Goal: Communication & Community: Participate in discussion

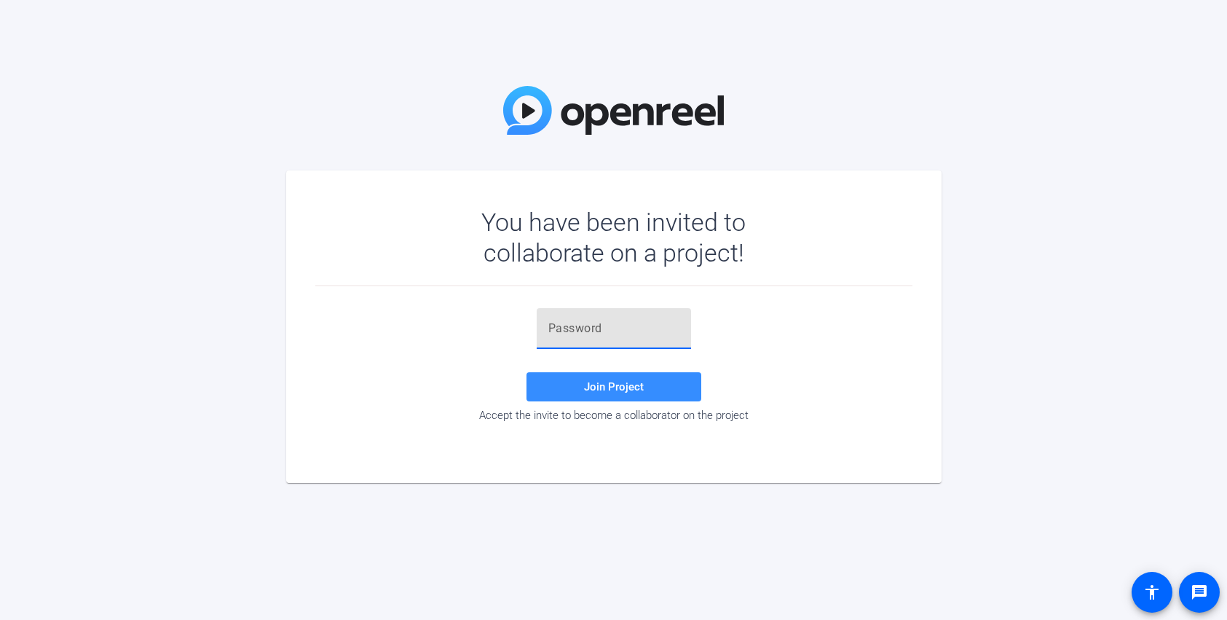
click at [653, 331] on input "text" at bounding box center [613, 328] width 131 height 17
paste input "L9PuVZ"
type input "L9PuVZ"
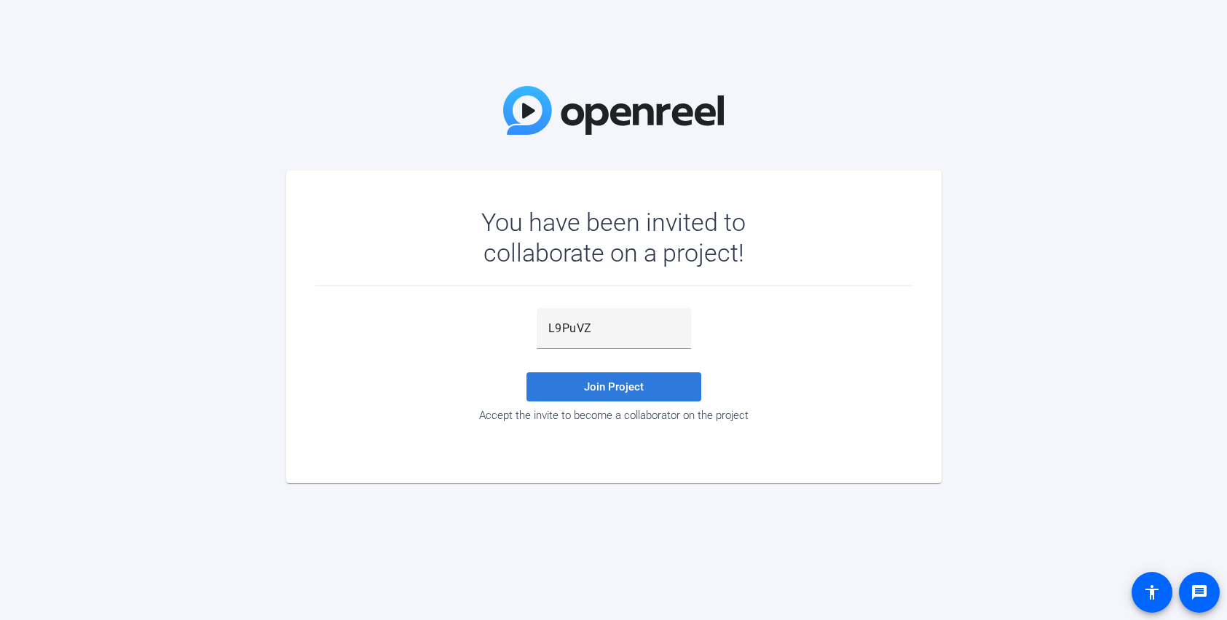
click at [654, 388] on span at bounding box center [614, 386] width 175 height 35
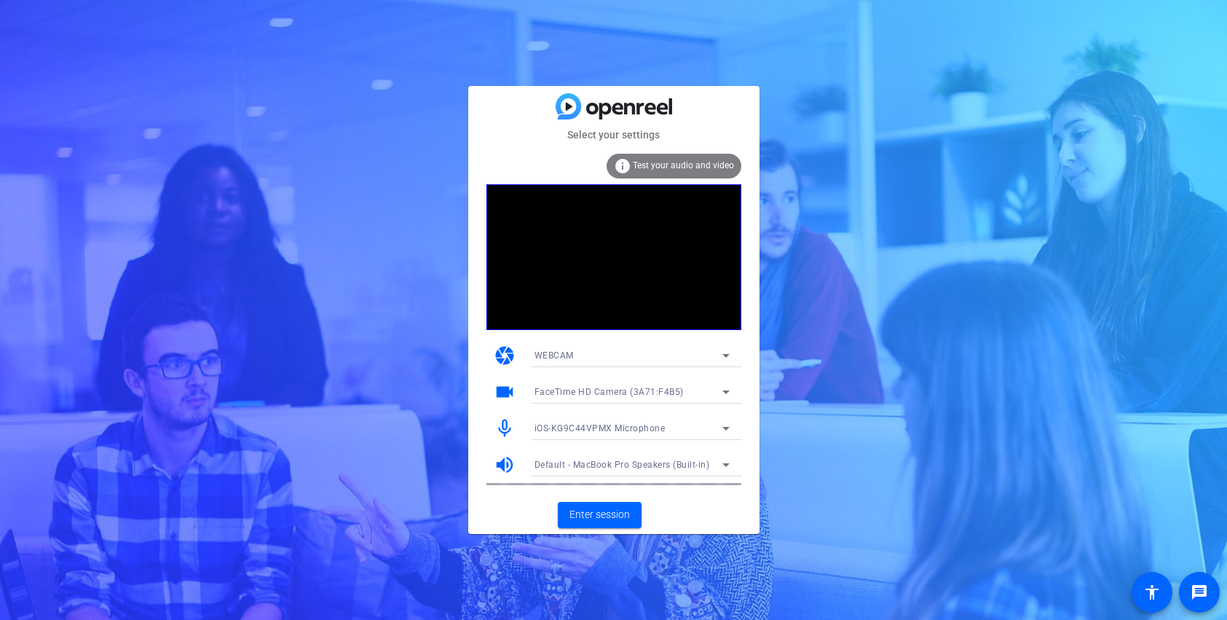
click at [726, 426] on icon at bounding box center [725, 427] width 17 height 17
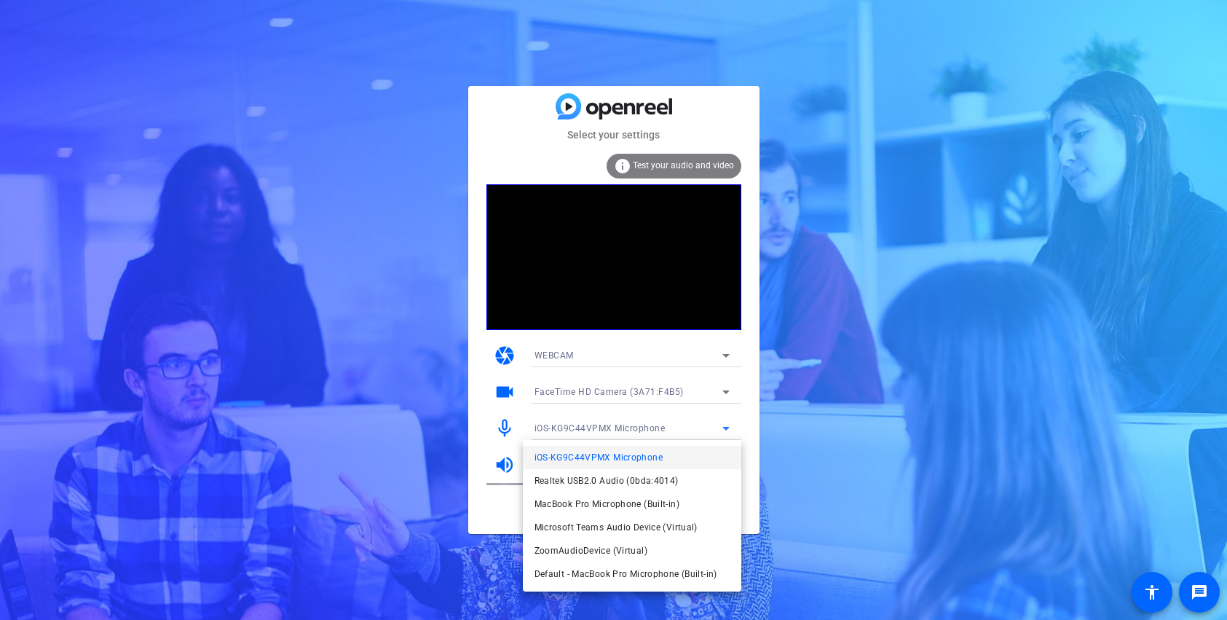
click at [745, 415] on div at bounding box center [613, 310] width 1227 height 620
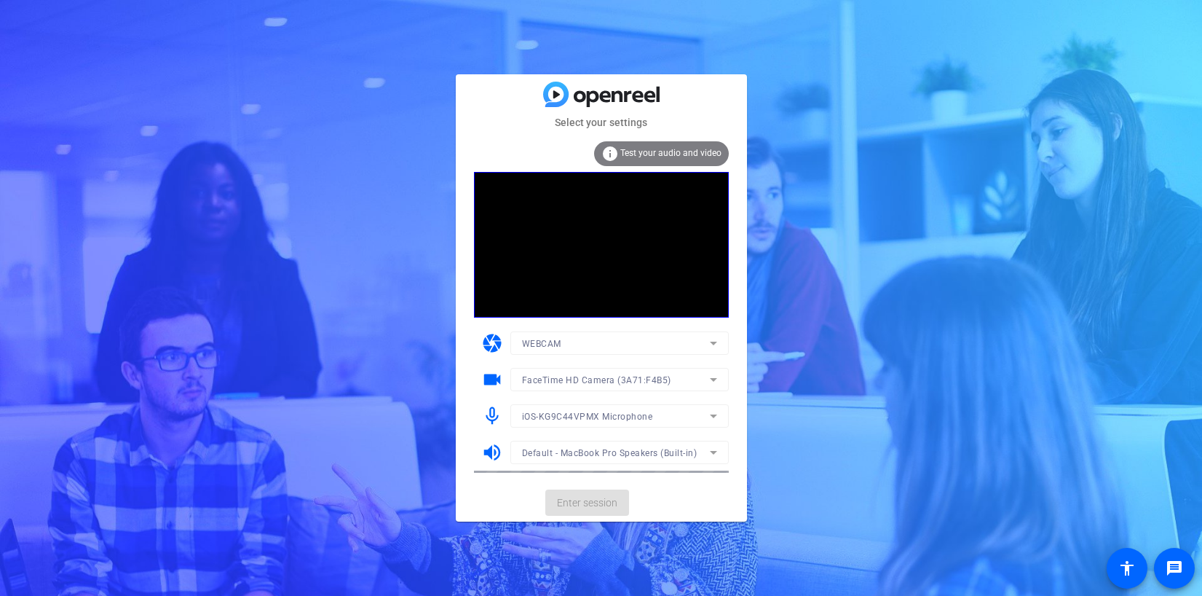
click at [690, 412] on mat-form-field "iOS-KG9C44VPMX Microphone" at bounding box center [620, 415] width 218 height 23
click at [710, 414] on mat-form-field "iOS-KG9C44VPMX Microphone" at bounding box center [620, 415] width 218 height 23
click at [658, 488] on mat-card-actions "Enter session" at bounding box center [601, 503] width 291 height 38
click at [705, 416] on icon at bounding box center [713, 415] width 17 height 17
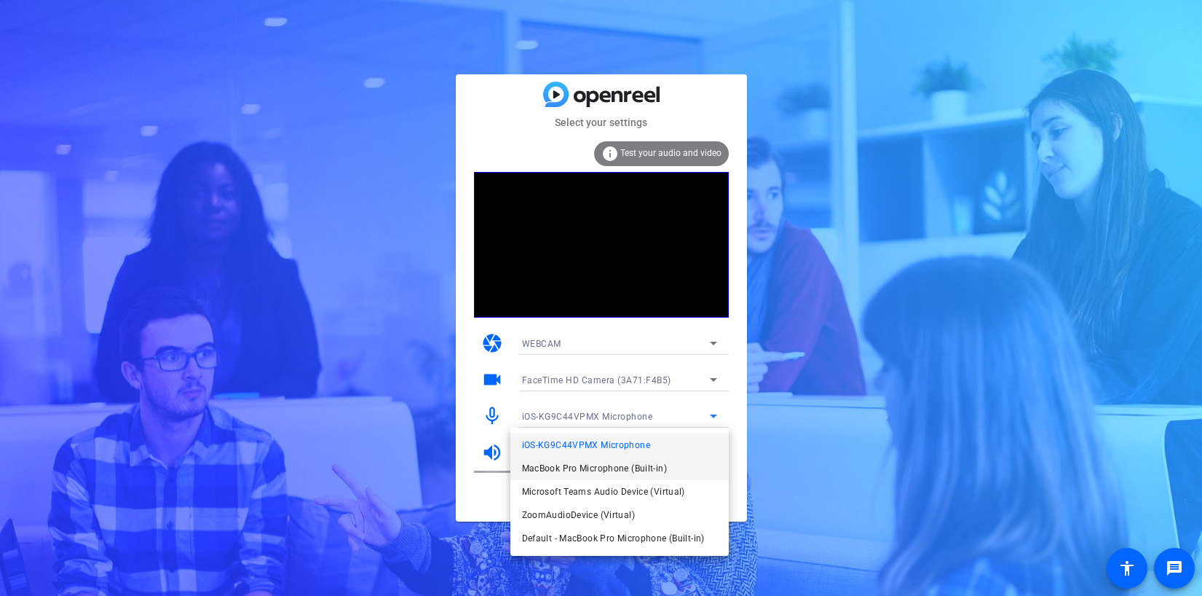
click at [662, 470] on span "MacBook Pro Microphone (Built-in)" at bounding box center [594, 468] width 145 height 17
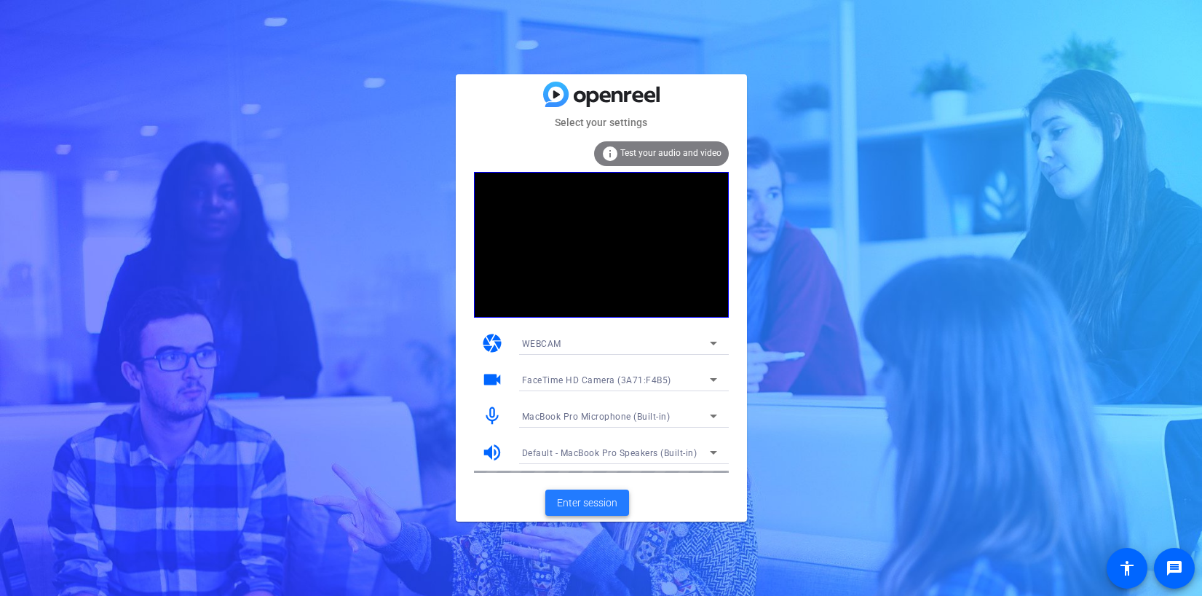
click at [604, 497] on span "Enter session" at bounding box center [587, 502] width 60 height 15
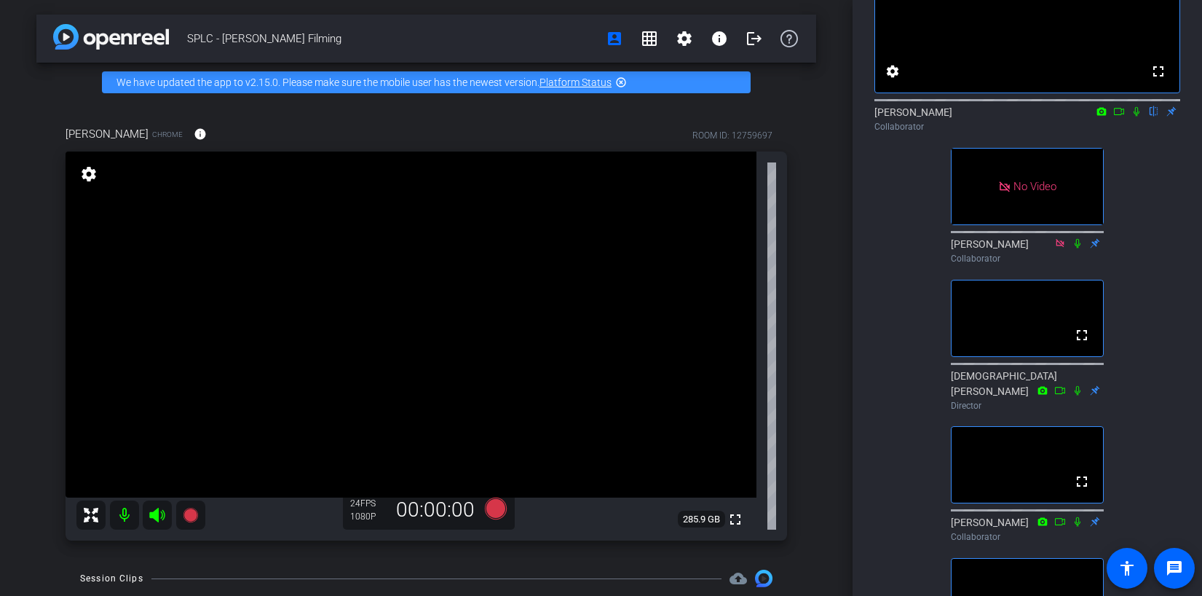
scroll to position [139, 0]
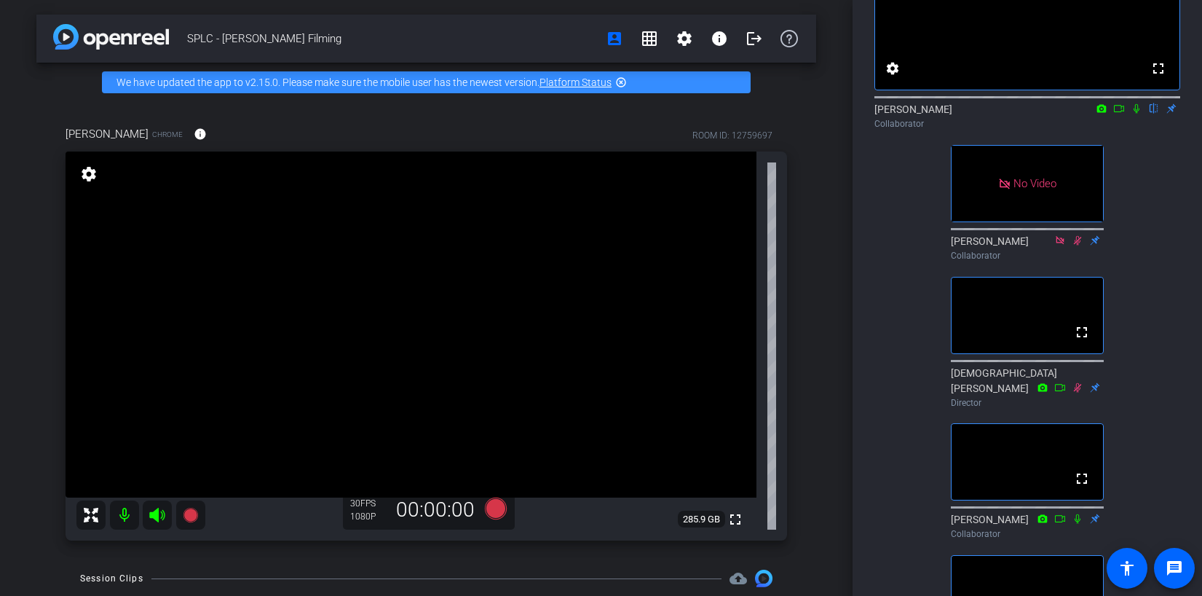
click at [1104, 112] on icon at bounding box center [1101, 108] width 9 height 8
click at [1130, 149] on div at bounding box center [601, 298] width 1202 height 596
click at [1135, 114] on icon at bounding box center [1137, 108] width 12 height 10
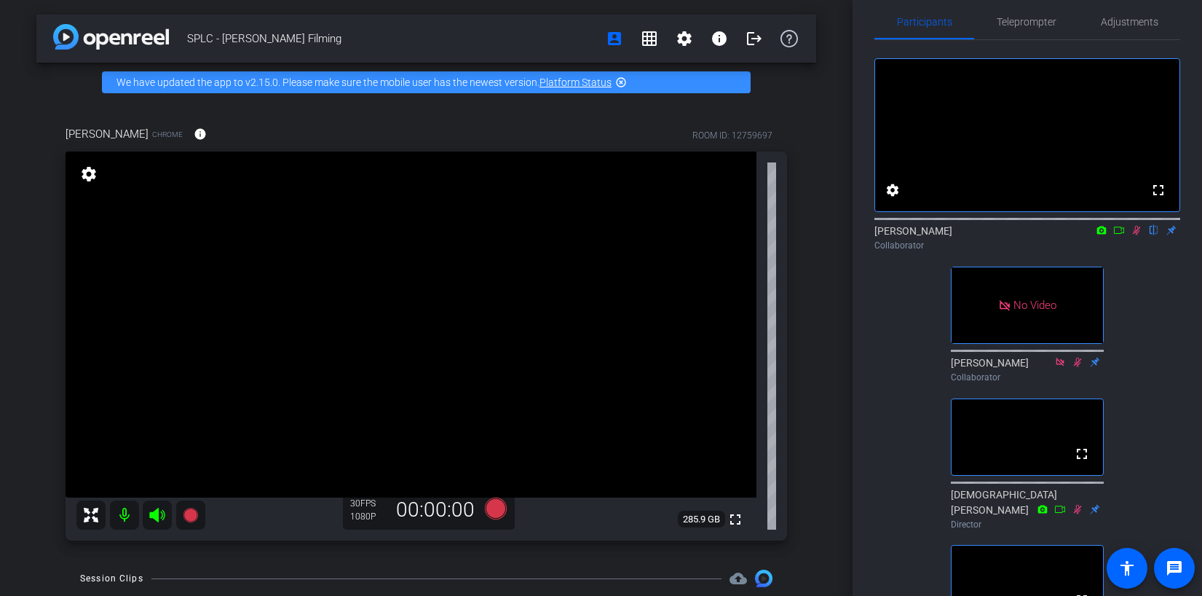
scroll to position [0, 0]
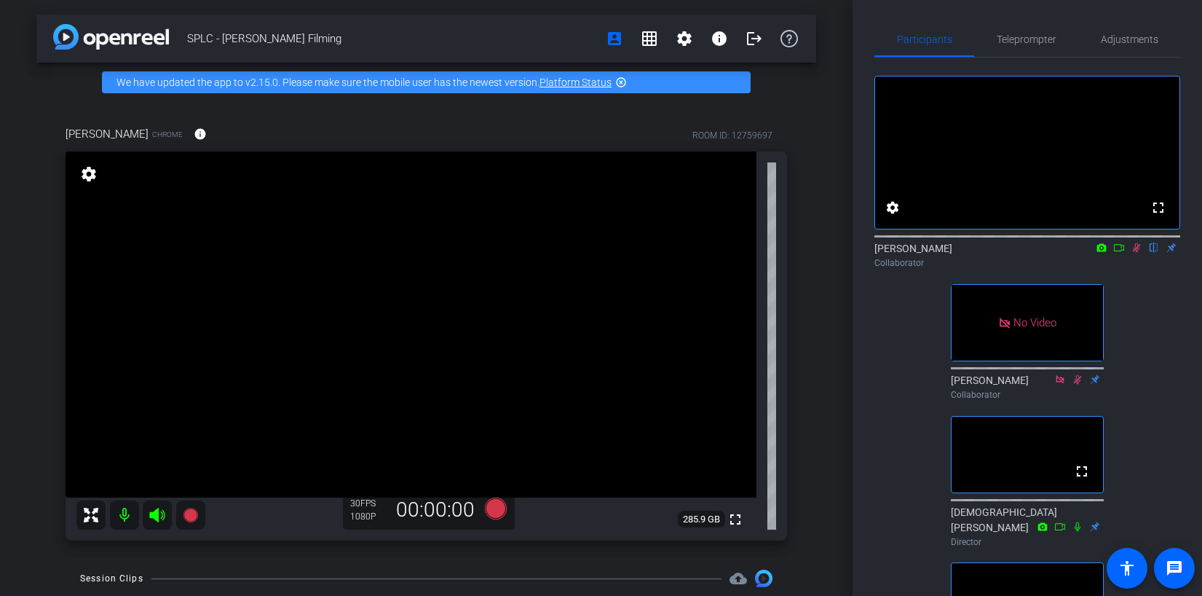
click at [1138, 253] on icon at bounding box center [1137, 248] width 12 height 10
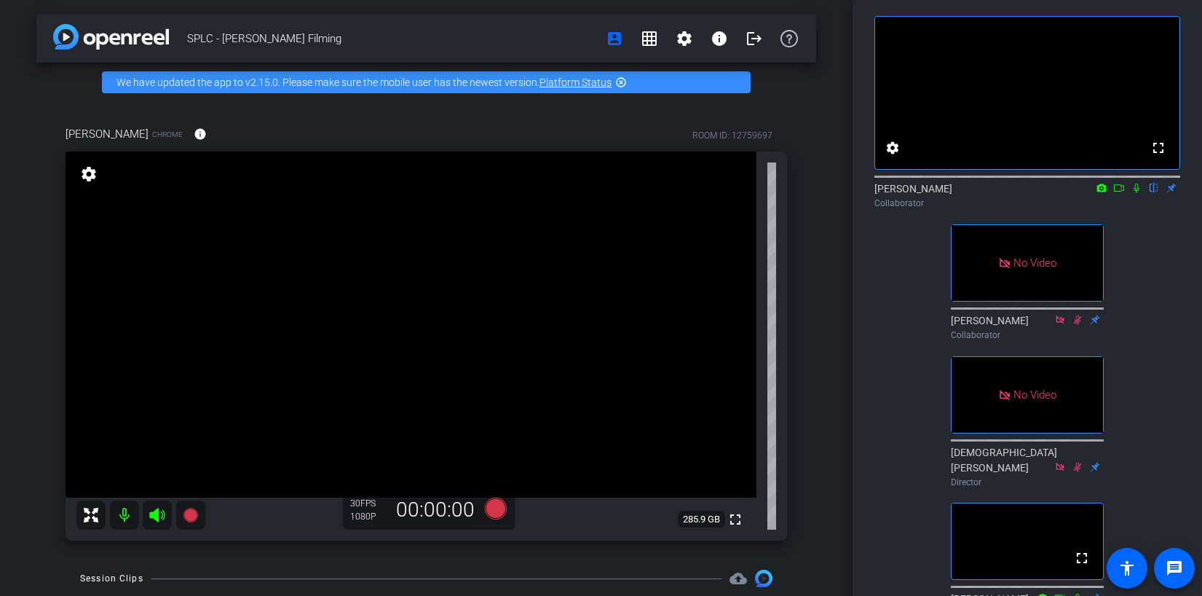
scroll to position [38, 0]
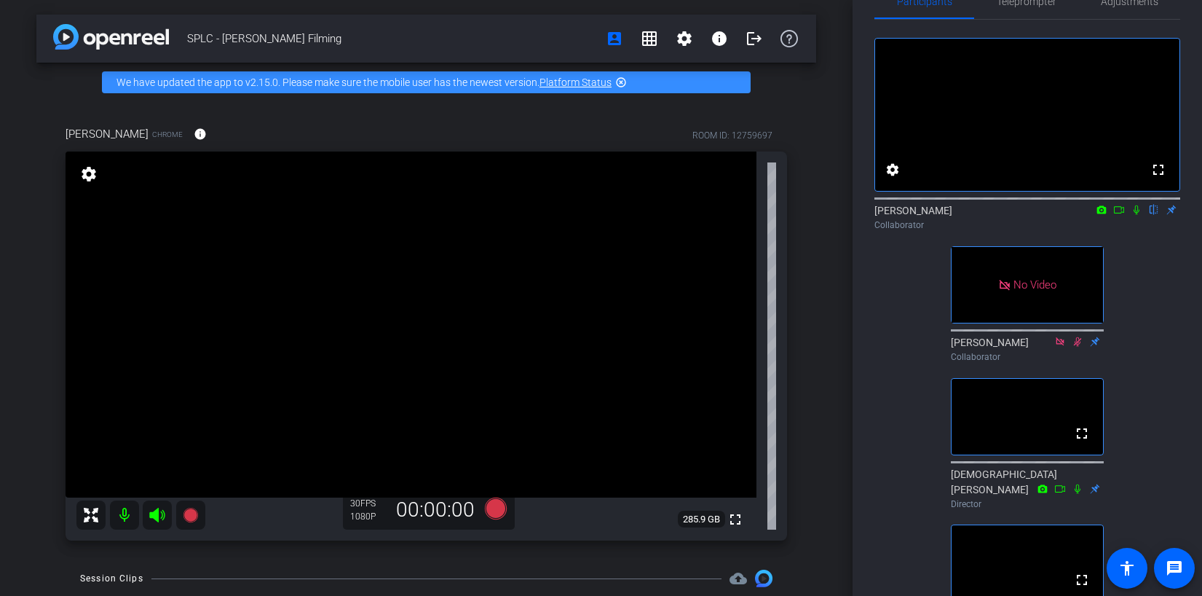
click at [1138, 215] on icon at bounding box center [1137, 210] width 12 height 10
click at [1119, 215] on icon at bounding box center [1120, 210] width 12 height 10
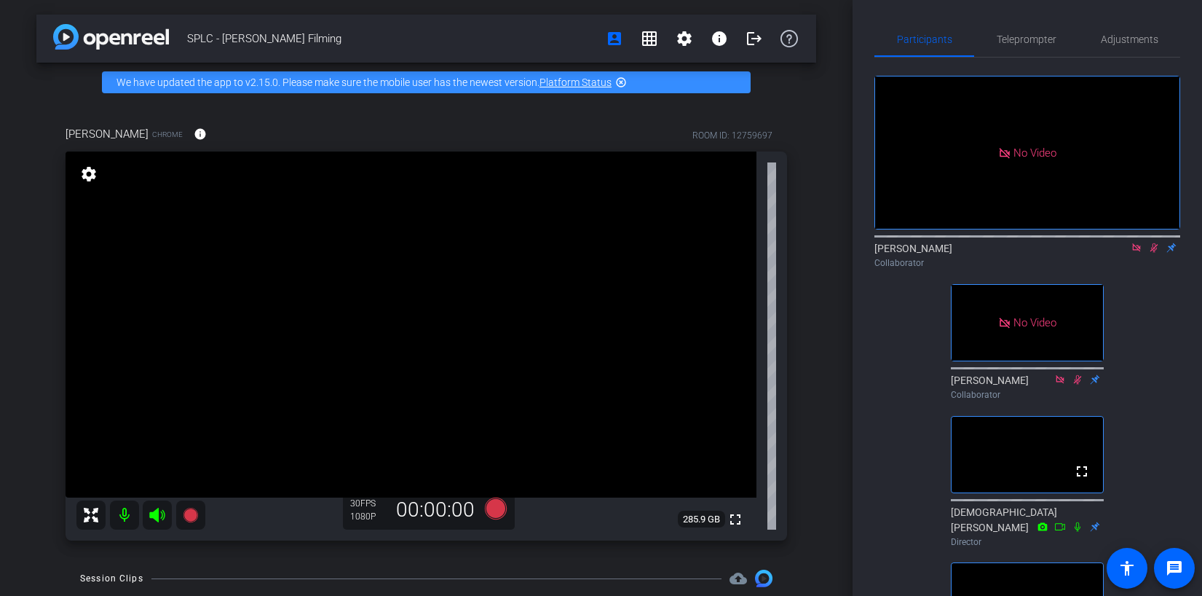
scroll to position [1, 0]
click at [1031, 44] on span "Teleprompter" at bounding box center [1027, 37] width 60 height 35
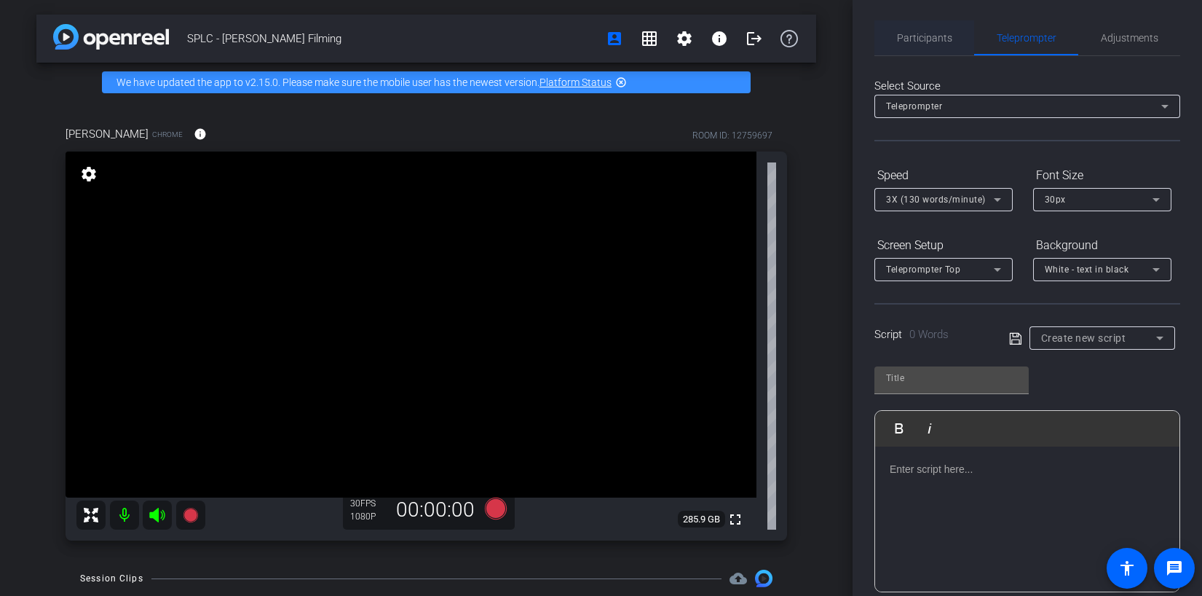
click at [916, 39] on span "Participants" at bounding box center [924, 38] width 55 height 10
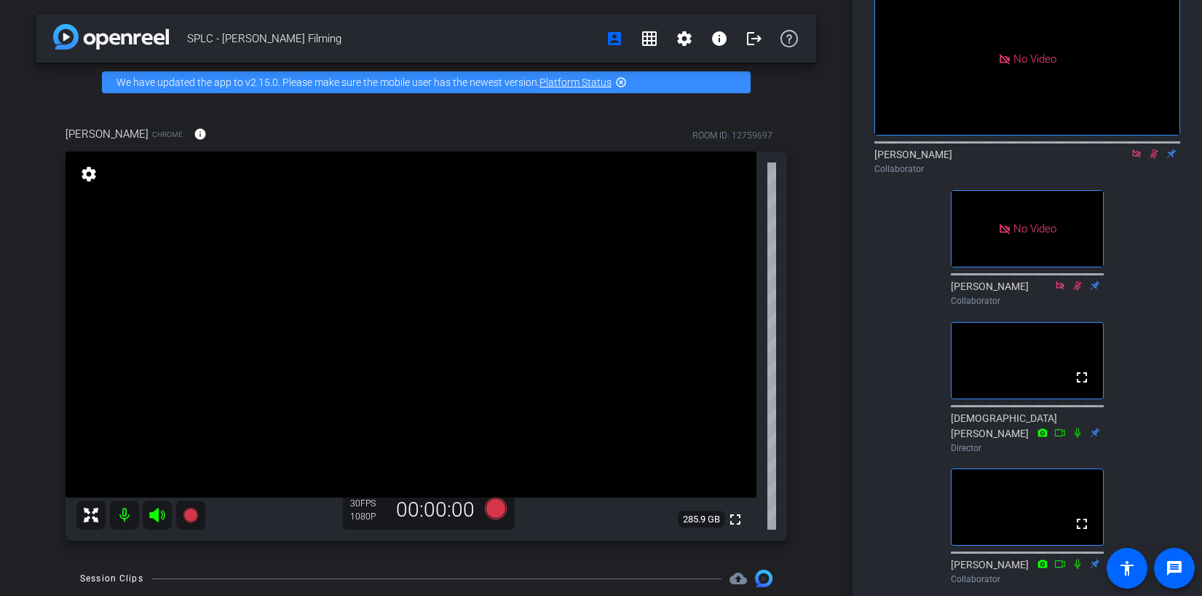
scroll to position [0, 0]
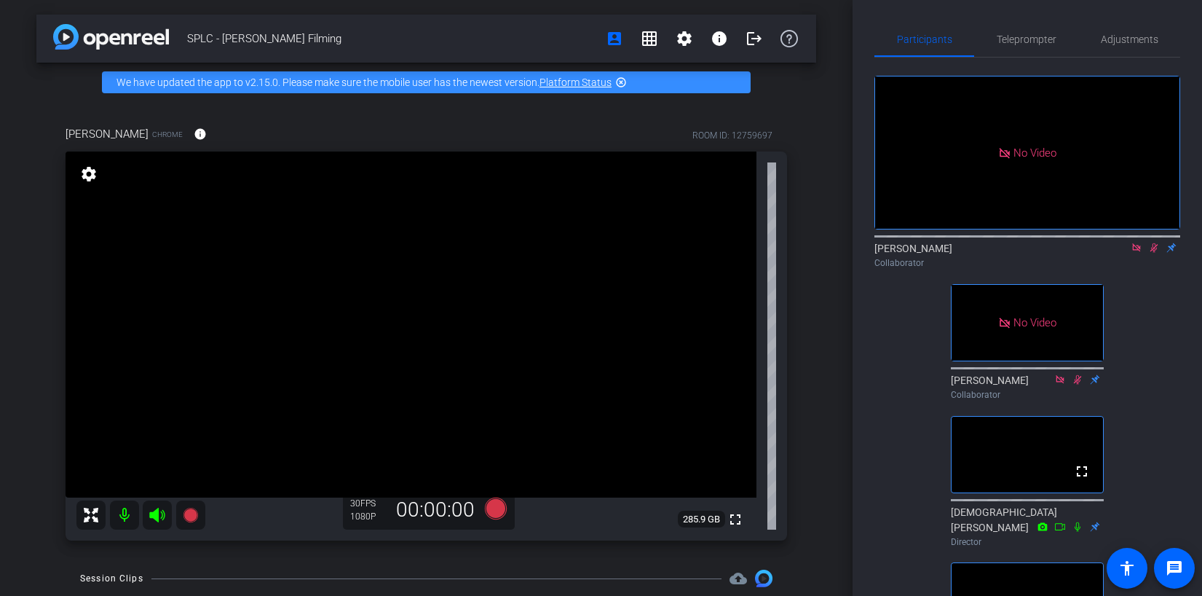
click at [1158, 243] on icon at bounding box center [1154, 248] width 12 height 10
click at [1140, 243] on icon at bounding box center [1136, 247] width 8 height 8
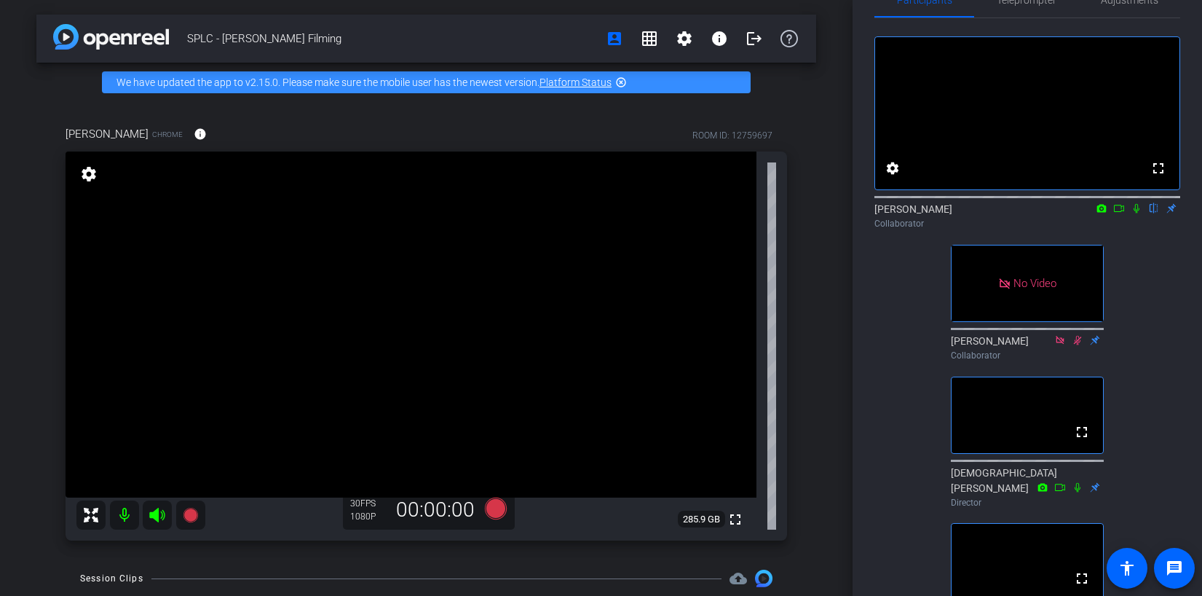
scroll to position [33, 0]
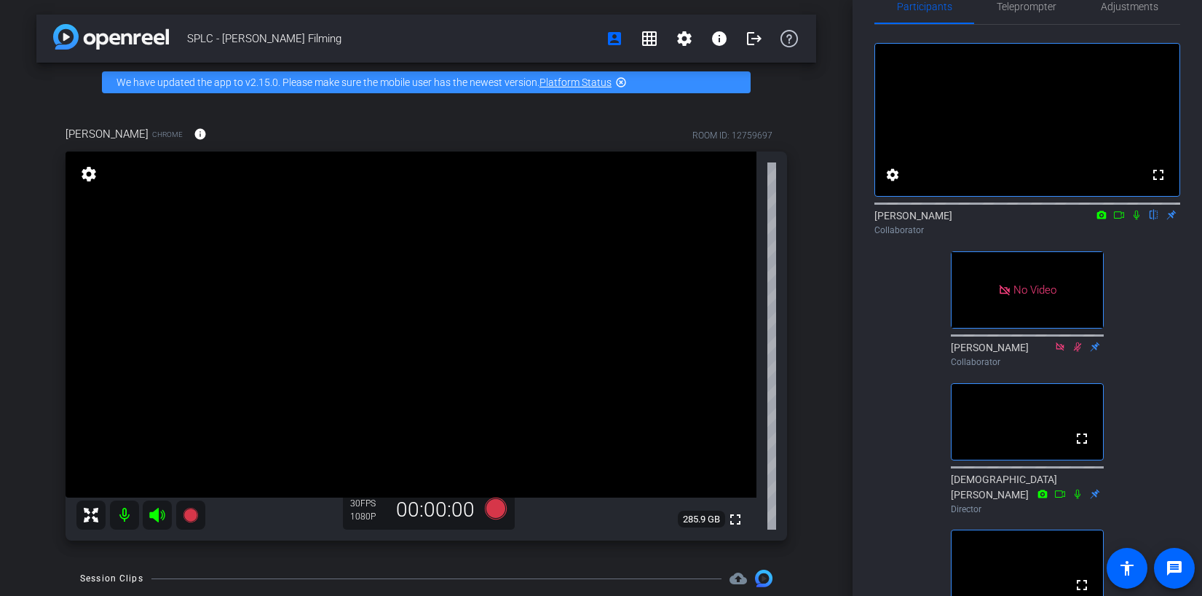
click at [1137, 220] on icon at bounding box center [1137, 215] width 12 height 10
click at [1124, 218] on icon at bounding box center [1119, 214] width 10 height 7
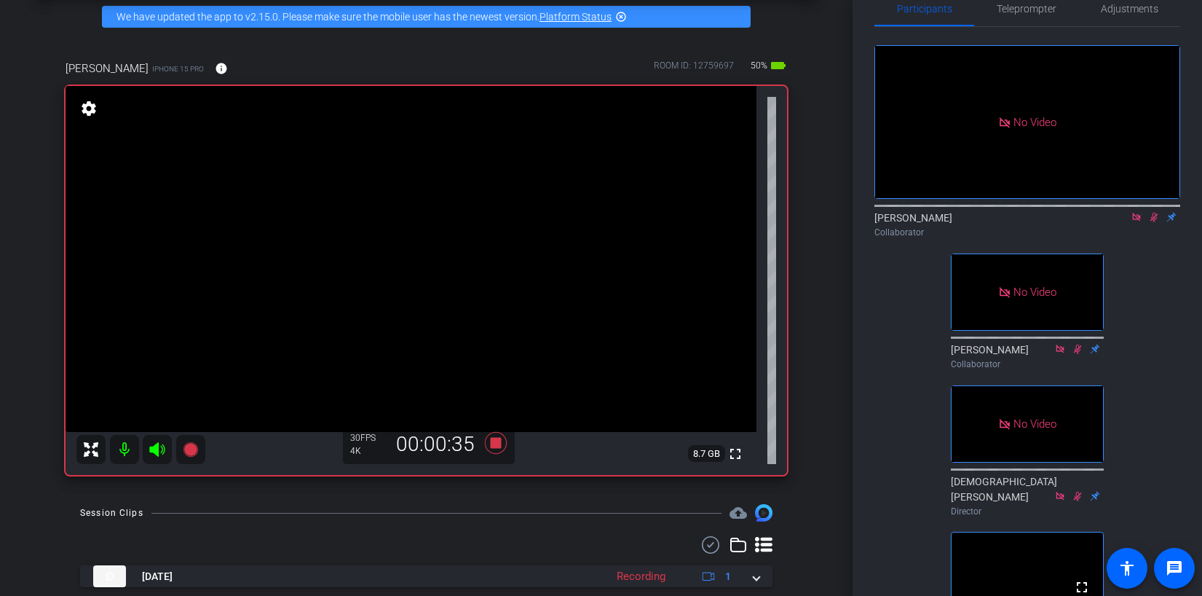
scroll to position [0, 0]
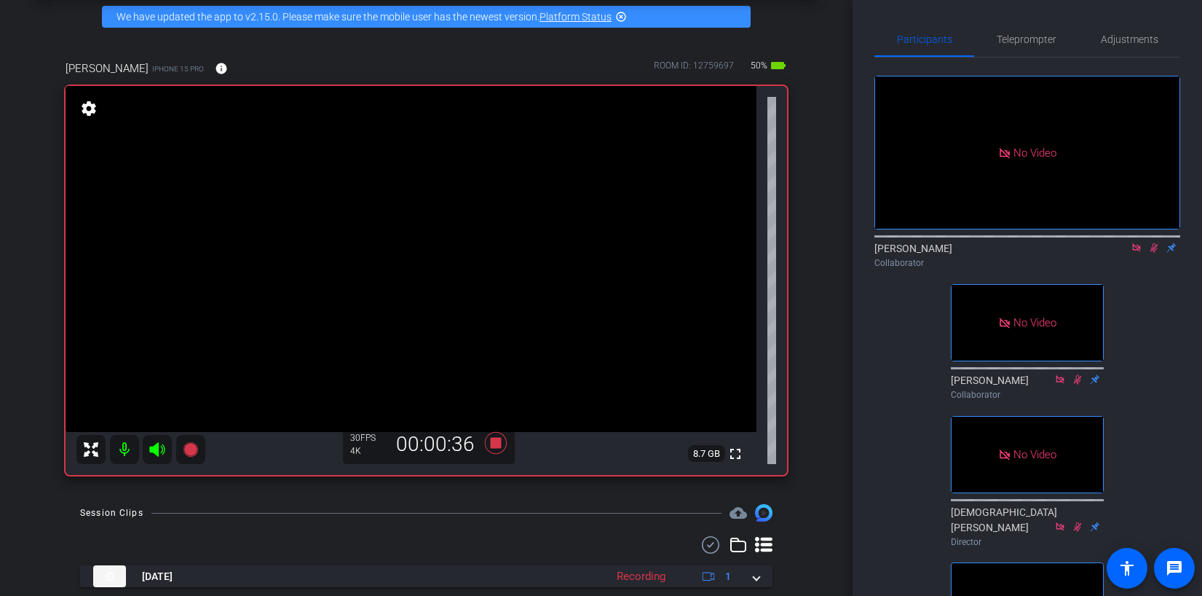
click at [1152, 253] on icon at bounding box center [1154, 248] width 12 height 10
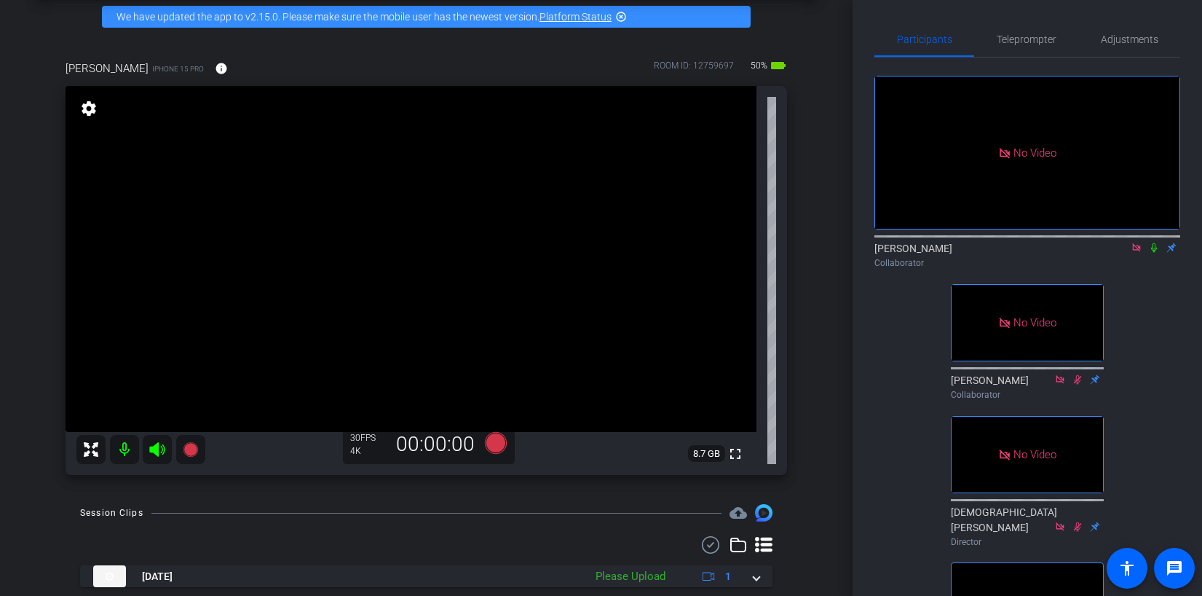
click at [1153, 253] on icon at bounding box center [1154, 248] width 12 height 10
click at [1017, 37] on span "Teleprompter" at bounding box center [1027, 39] width 60 height 10
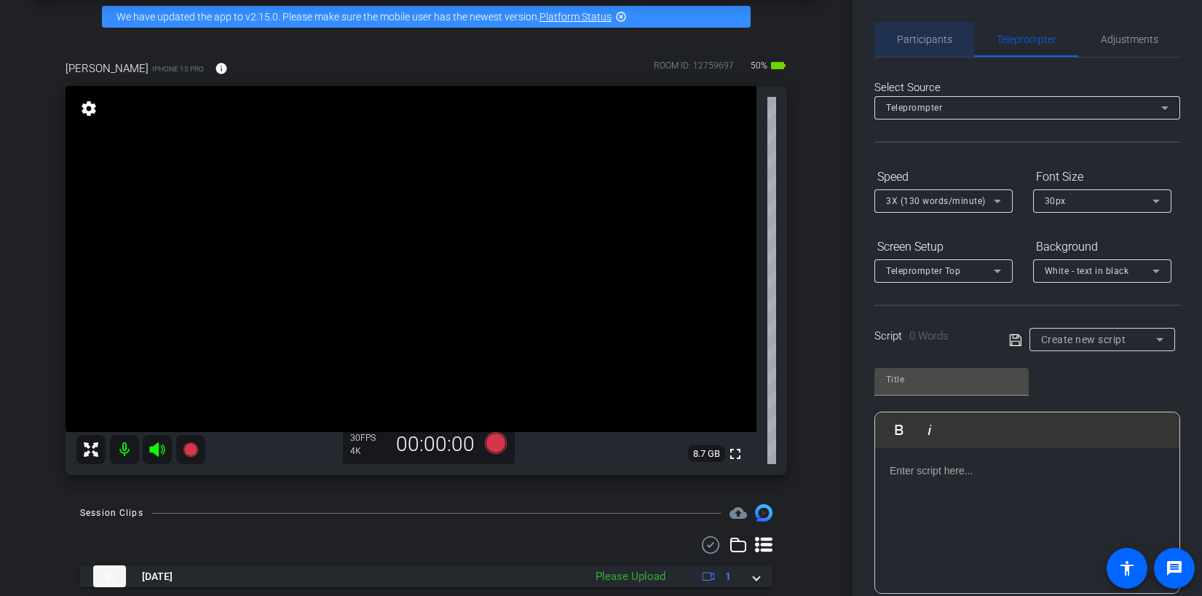
click at [939, 47] on span "Participants" at bounding box center [924, 39] width 55 height 35
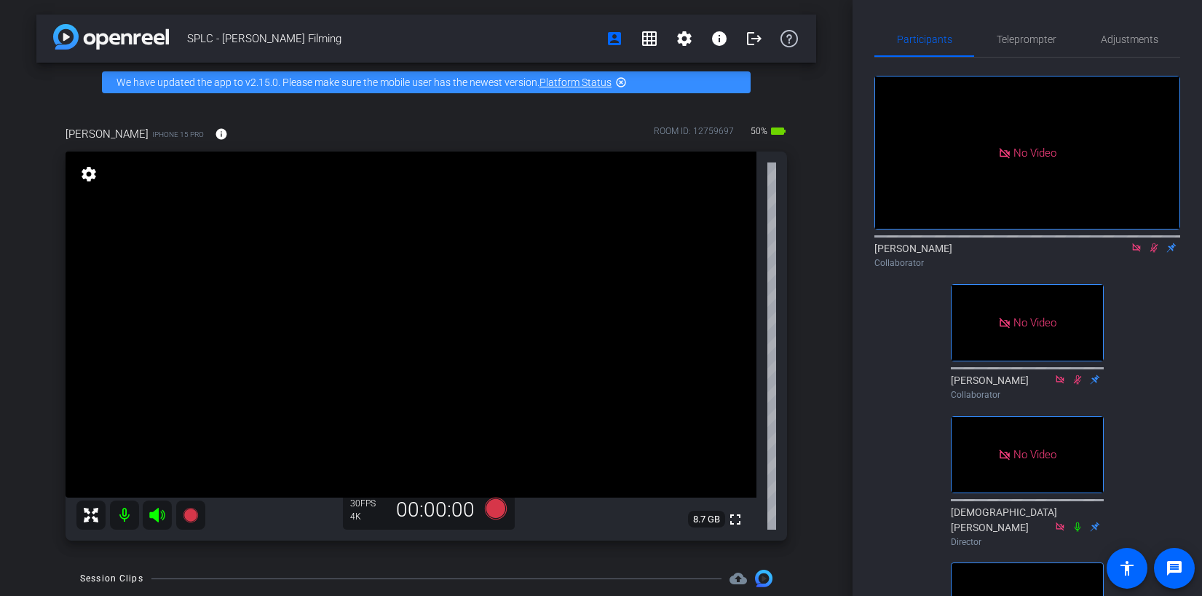
click at [1159, 243] on icon at bounding box center [1154, 248] width 12 height 10
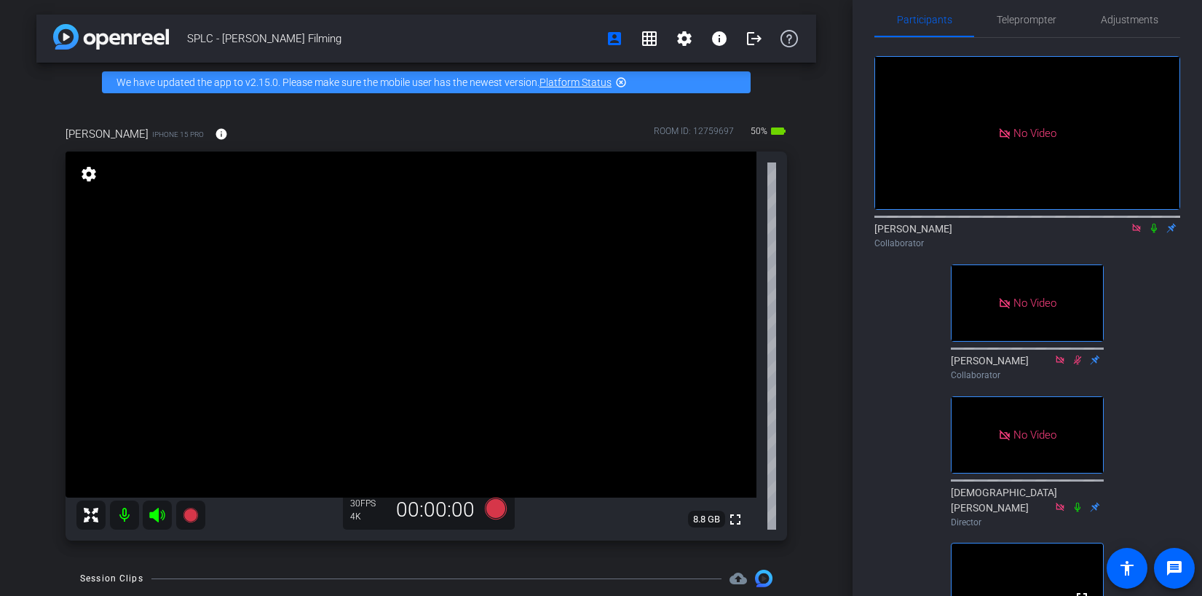
scroll to position [19, 0]
click at [1154, 224] on icon at bounding box center [1154, 229] width 12 height 10
type input "Default title 7376"
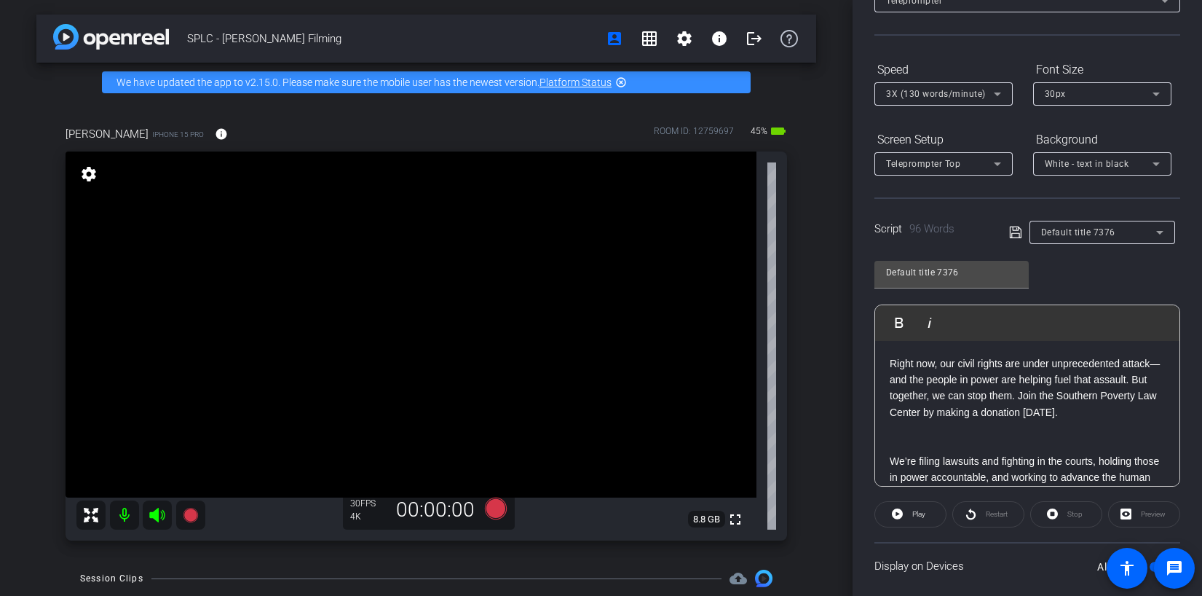
scroll to position [0, 0]
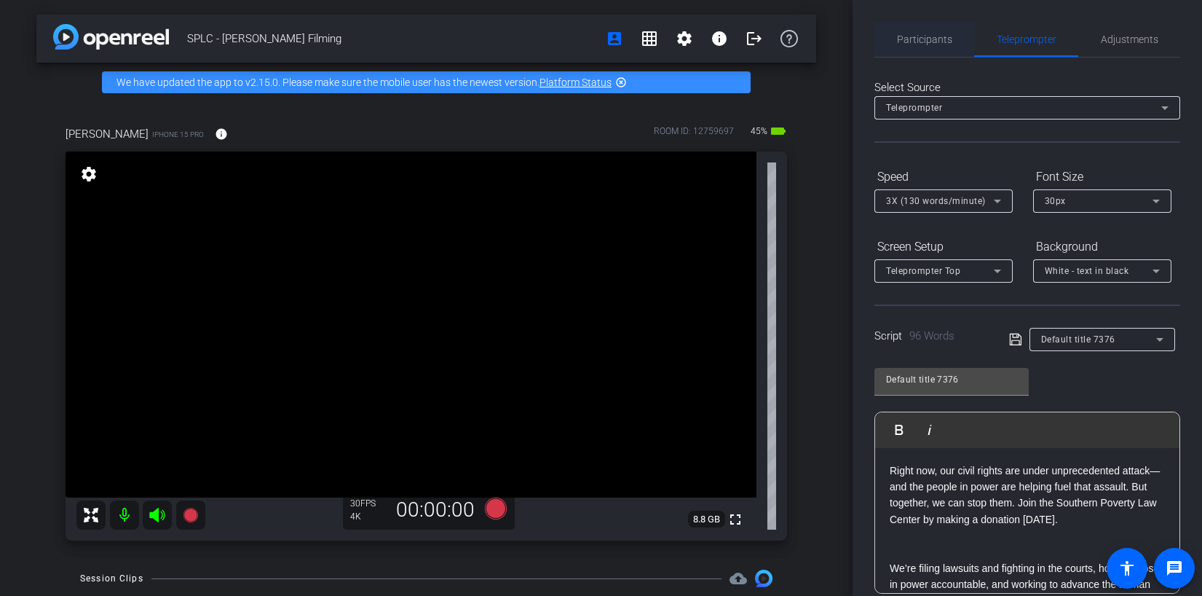
click at [943, 41] on span "Participants" at bounding box center [924, 39] width 55 height 10
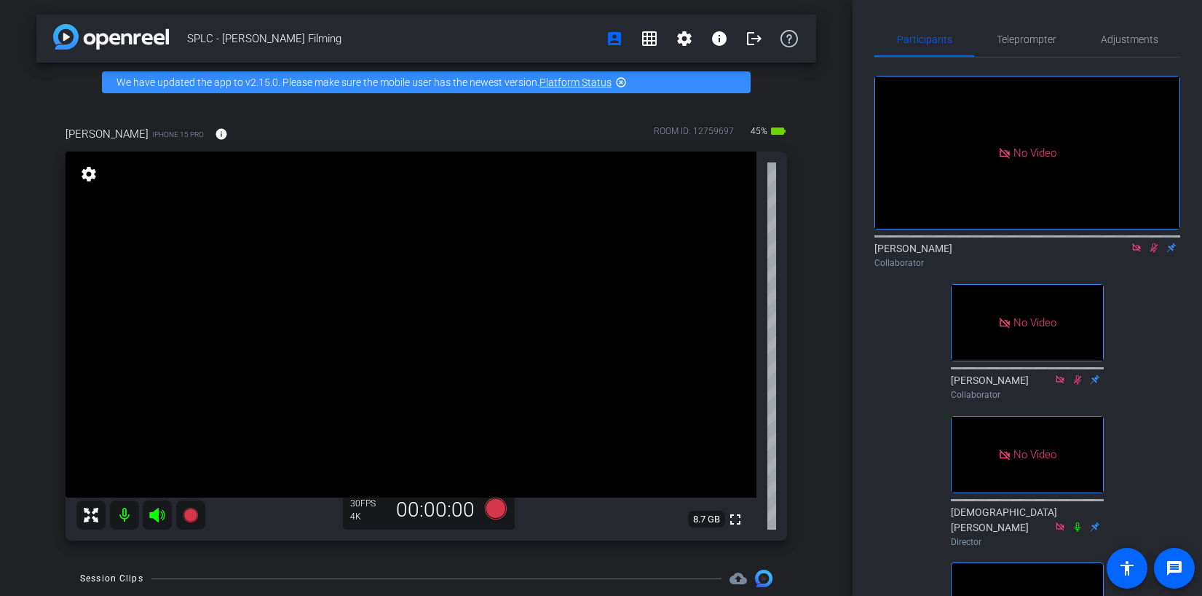
click at [1153, 243] on icon at bounding box center [1155, 247] width 8 height 9
click at [1152, 243] on icon at bounding box center [1154, 248] width 12 height 10
click at [1028, 37] on span "Teleprompter" at bounding box center [1027, 39] width 60 height 10
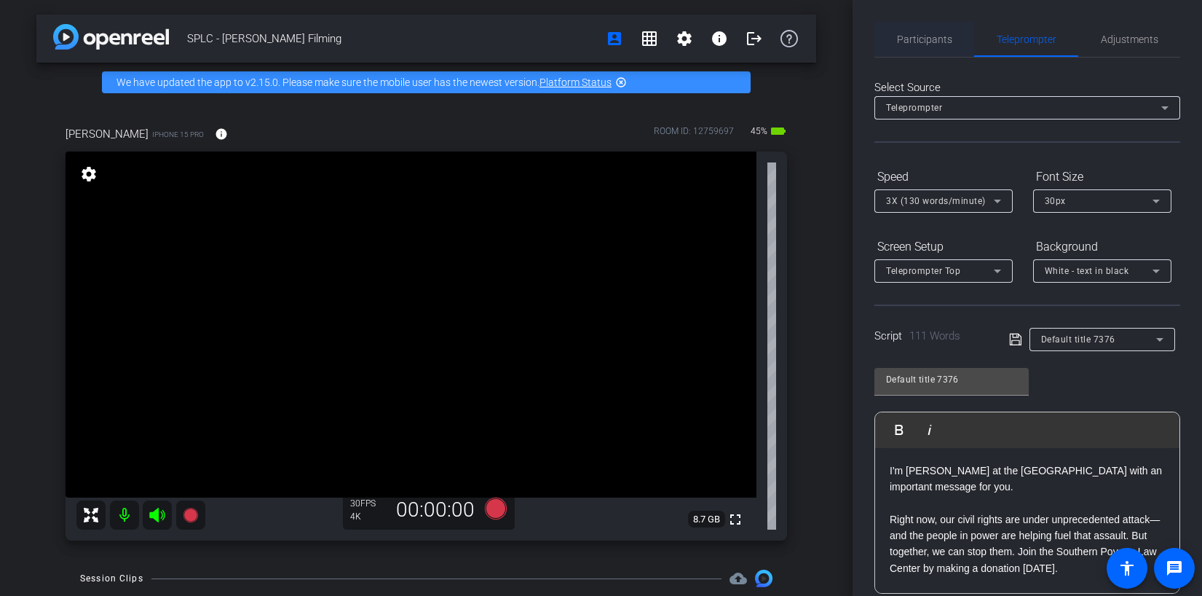
click at [923, 43] on span "Participants" at bounding box center [924, 39] width 55 height 10
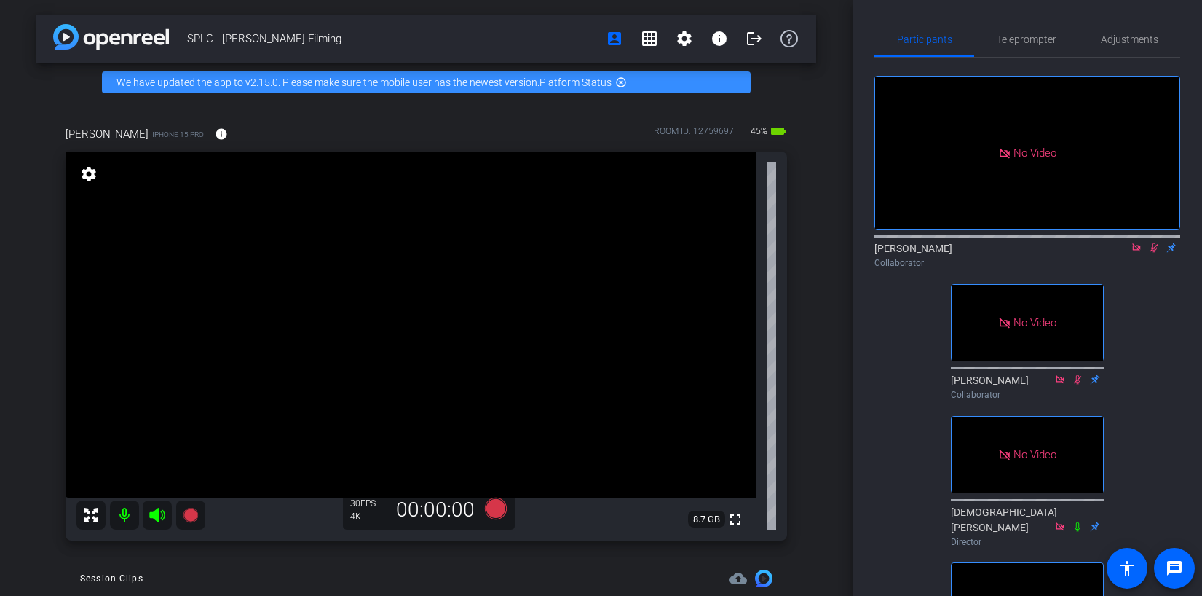
click at [1138, 243] on icon at bounding box center [1137, 248] width 12 height 10
click at [1139, 253] on icon at bounding box center [1137, 247] width 8 height 9
click at [1140, 253] on icon at bounding box center [1137, 248] width 12 height 10
click at [1114, 253] on icon at bounding box center [1120, 248] width 12 height 10
click at [1154, 253] on icon at bounding box center [1155, 247] width 8 height 9
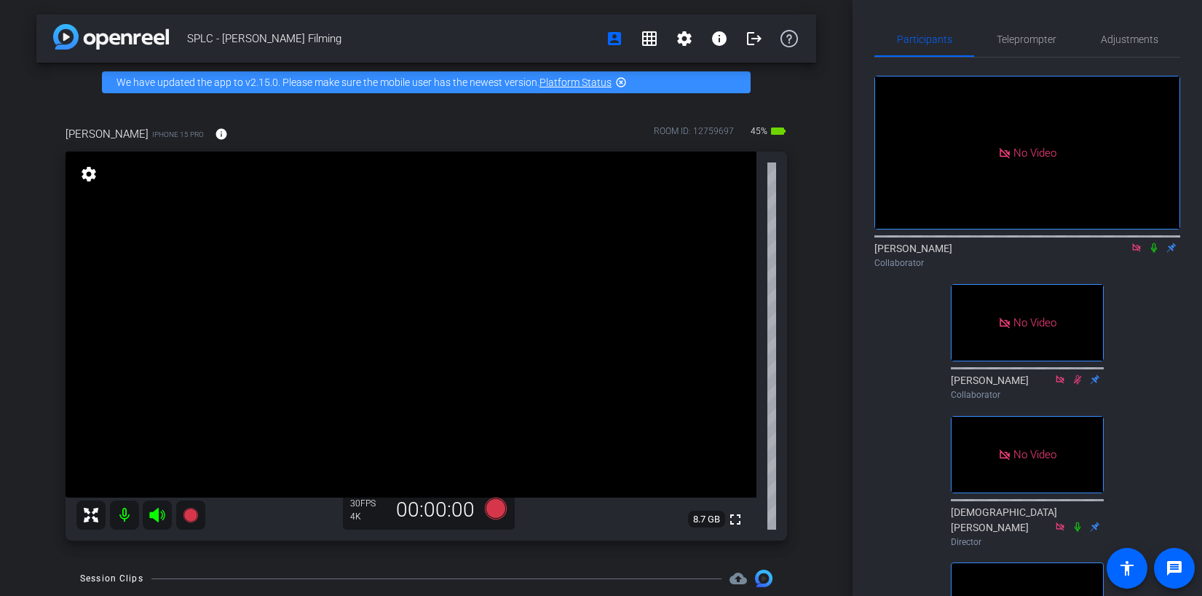
click at [1135, 253] on icon at bounding box center [1137, 248] width 12 height 10
click at [1134, 253] on icon at bounding box center [1137, 248] width 12 height 10
click at [1123, 253] on icon at bounding box center [1120, 248] width 12 height 10
click at [1156, 253] on icon at bounding box center [1154, 248] width 12 height 10
click at [1137, 251] on icon at bounding box center [1136, 247] width 8 height 8
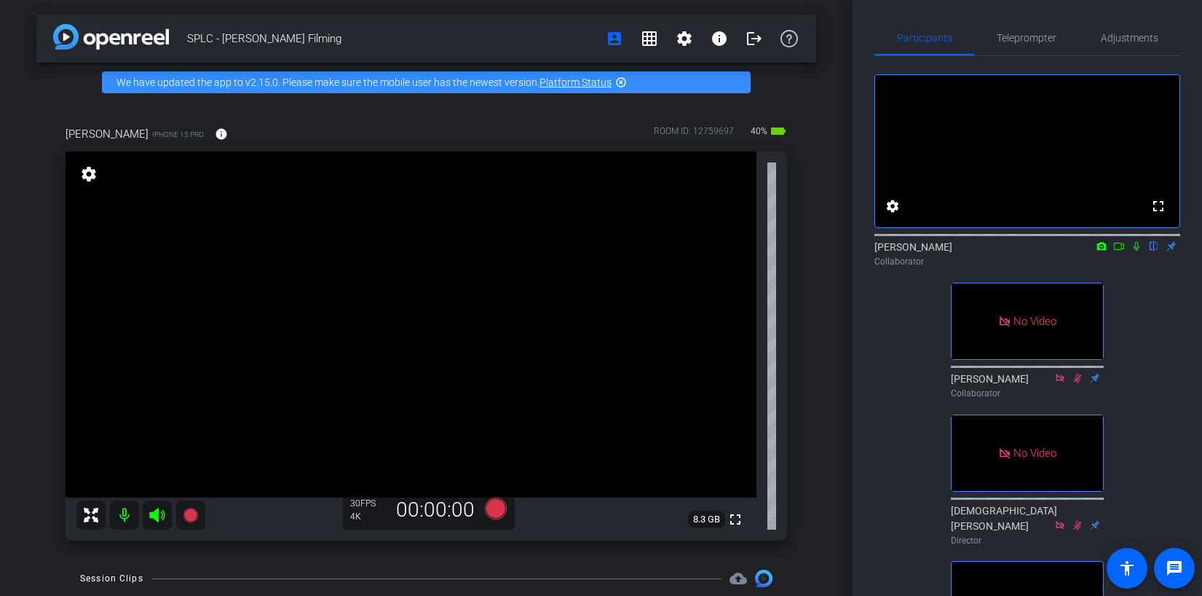
scroll to position [1, 0]
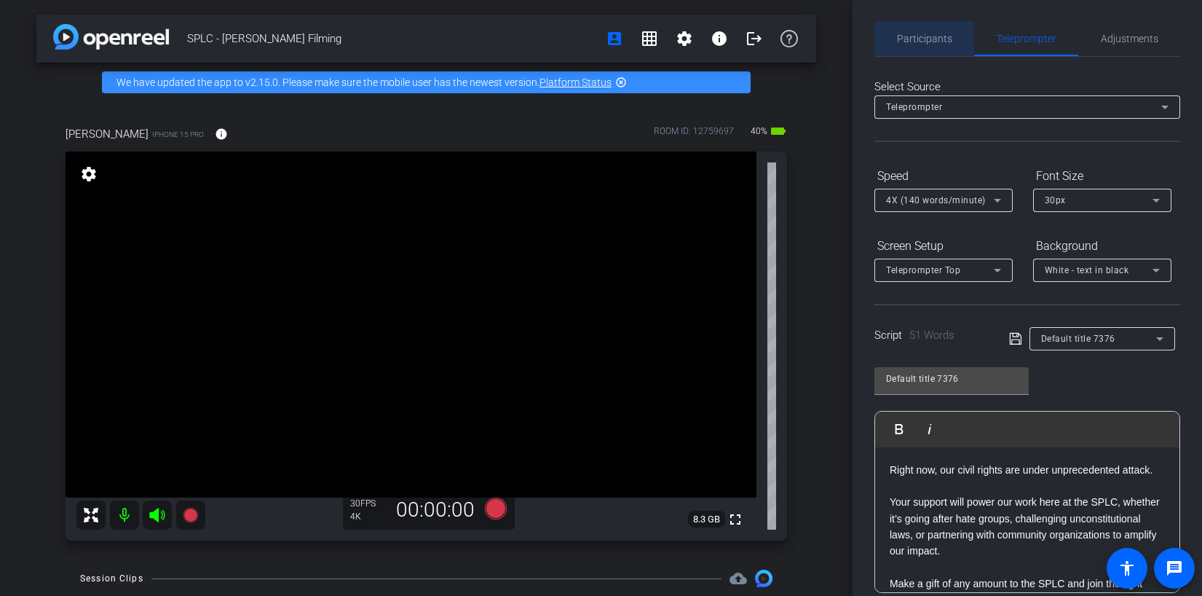
click at [937, 48] on span "Participants" at bounding box center [924, 38] width 55 height 35
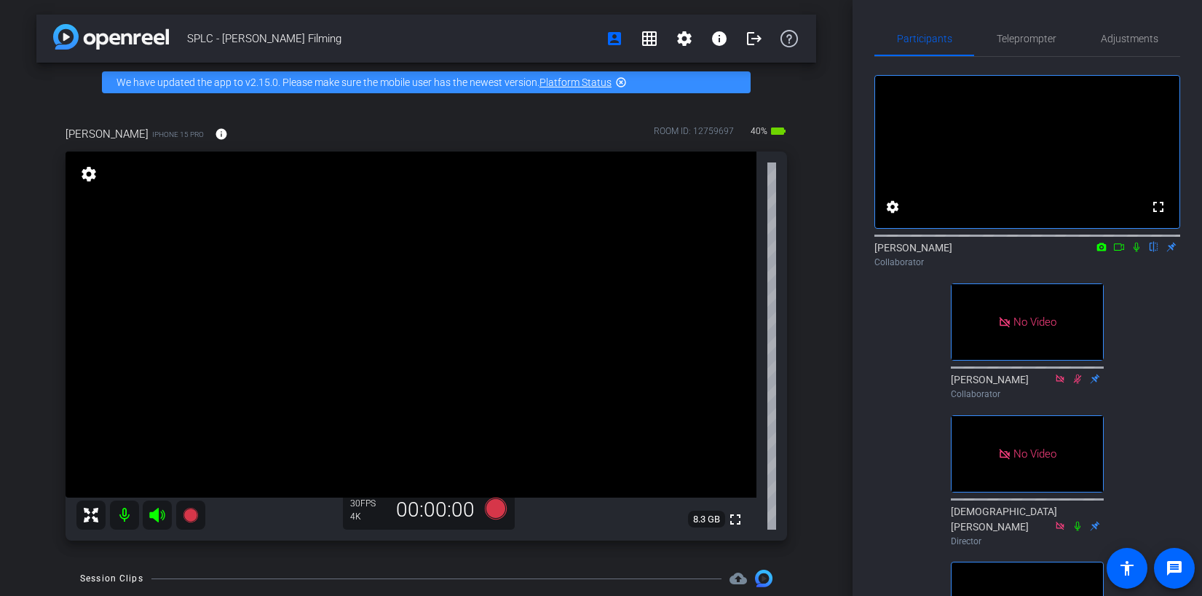
click at [1136, 252] on icon at bounding box center [1137, 247] width 6 height 9
click at [1118, 252] on icon at bounding box center [1120, 247] width 12 height 10
click at [1155, 252] on icon at bounding box center [1154, 247] width 12 height 10
click at [1137, 252] on icon at bounding box center [1137, 247] width 12 height 10
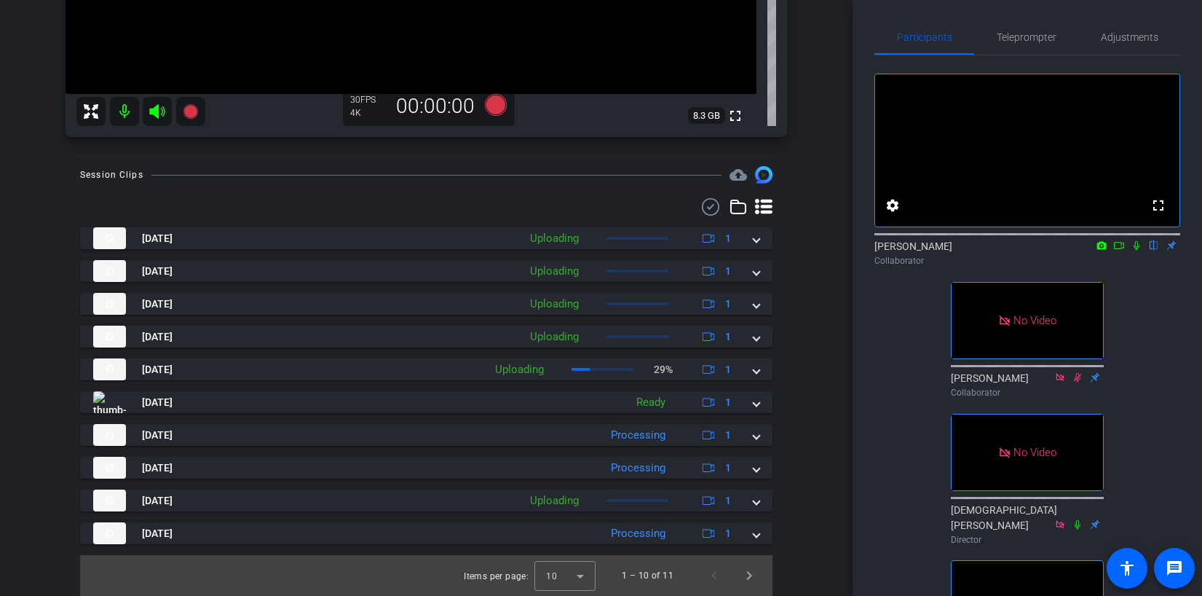
scroll to position [0, 0]
click at [1138, 253] on icon at bounding box center [1137, 247] width 6 height 9
click at [1126, 254] on mat-icon at bounding box center [1119, 247] width 17 height 13
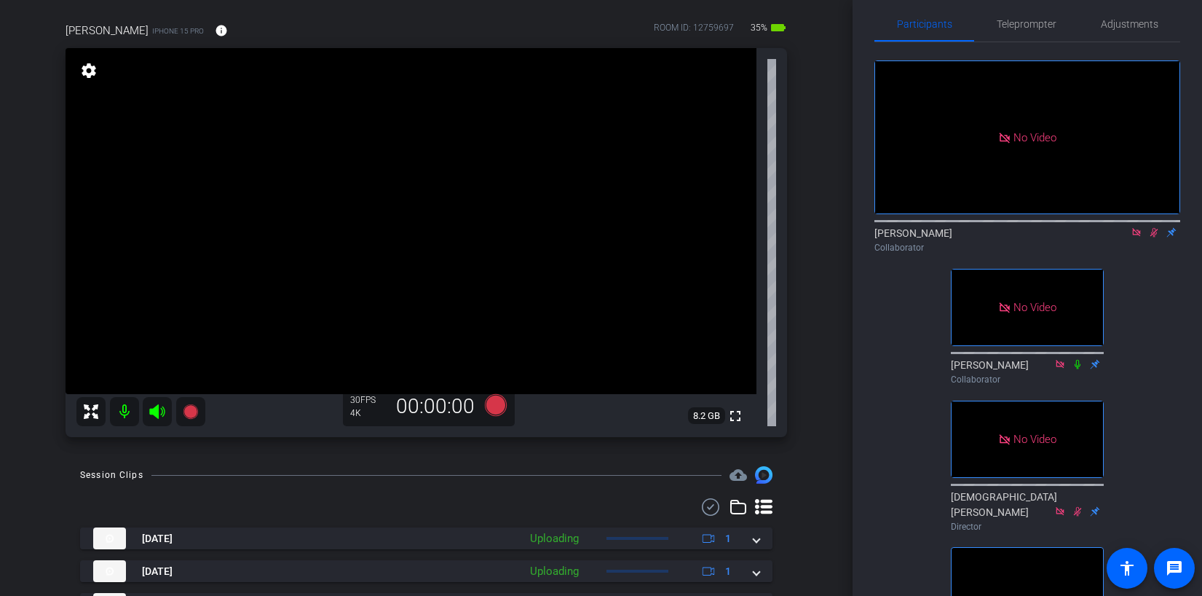
scroll to position [14, 0]
click at [1154, 239] on icon at bounding box center [1154, 234] width 12 height 10
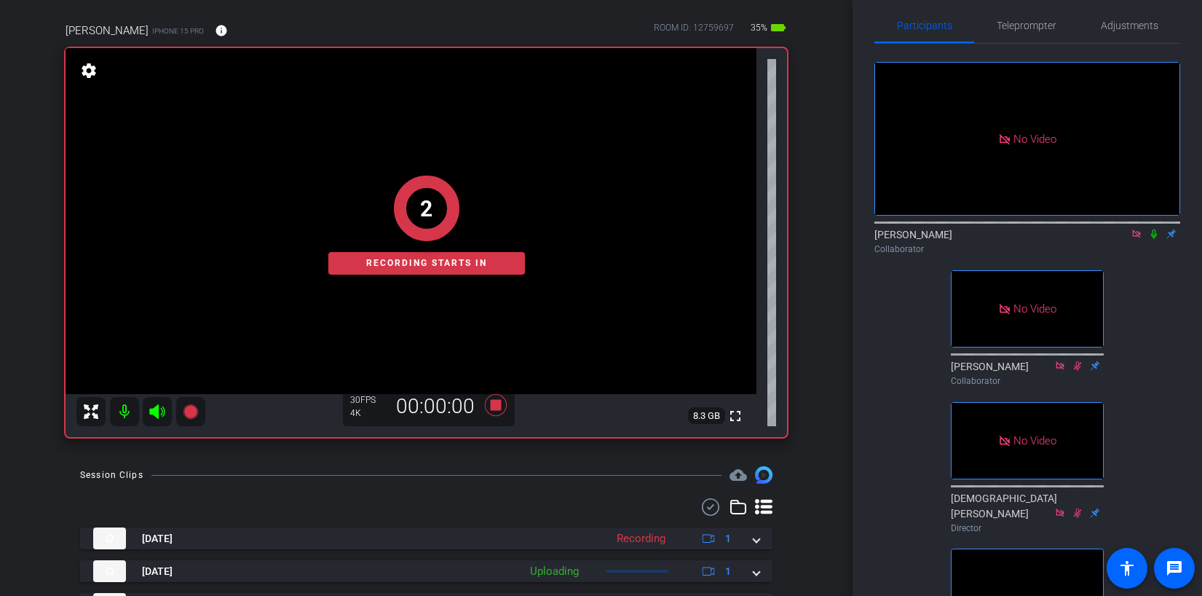
click at [1151, 239] on icon at bounding box center [1154, 234] width 12 height 10
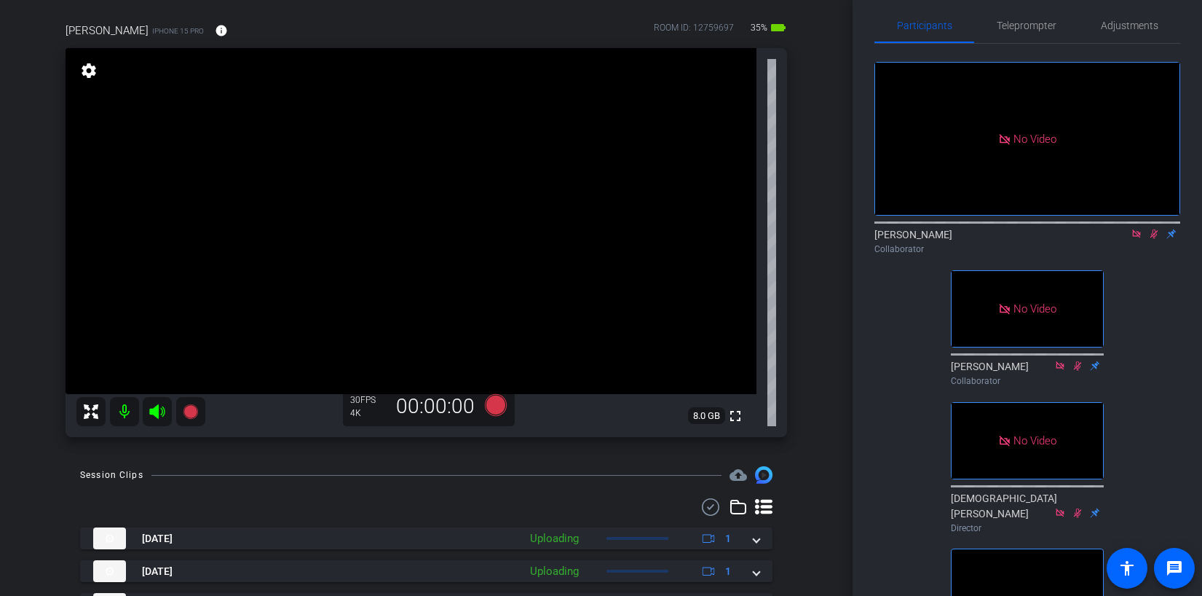
click at [1155, 239] on icon at bounding box center [1155, 233] width 8 height 9
click at [1135, 239] on icon at bounding box center [1137, 234] width 12 height 10
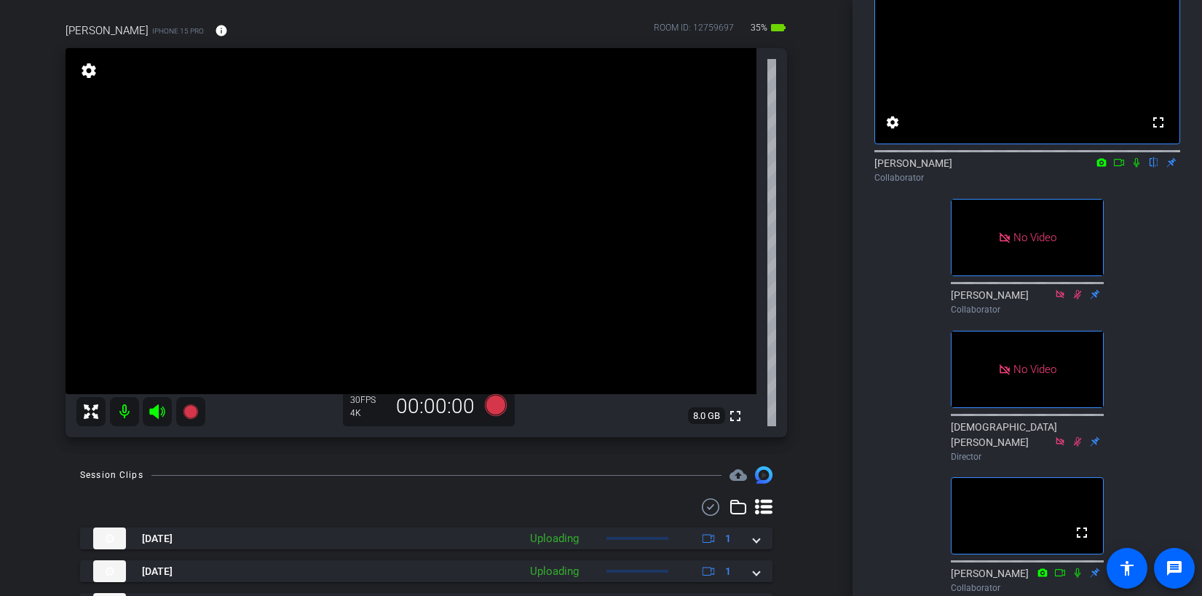
scroll to position [0, 0]
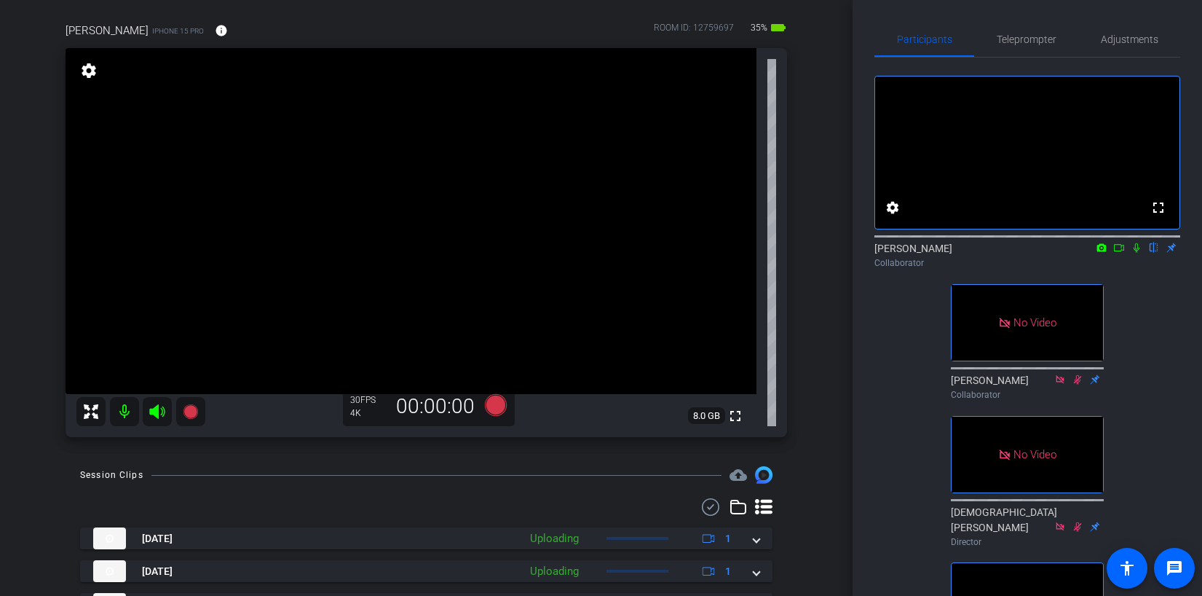
click at [1137, 253] on icon at bounding box center [1137, 248] width 12 height 10
click at [1125, 254] on mat-icon at bounding box center [1119, 247] width 17 height 13
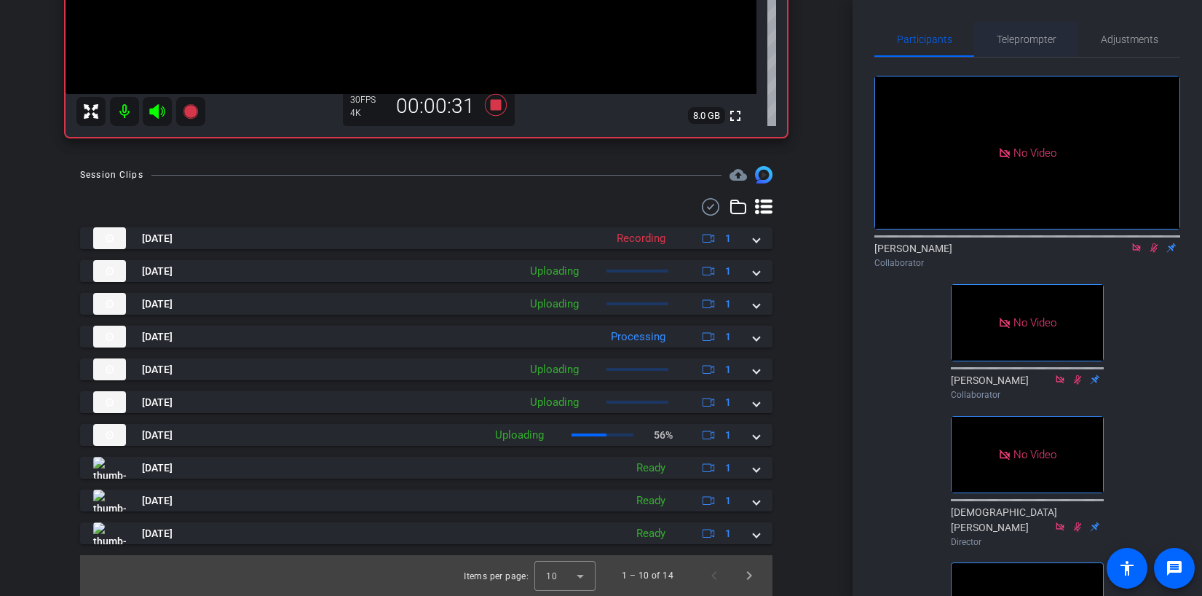
click at [1047, 37] on span "Teleprompter" at bounding box center [1027, 39] width 60 height 10
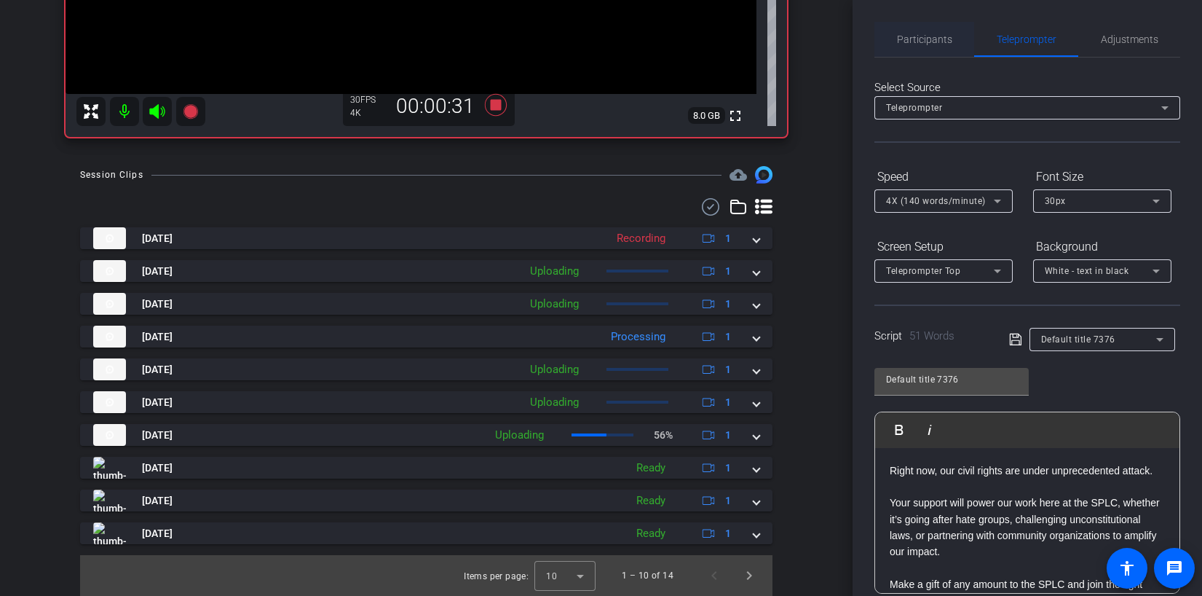
click at [951, 44] on div "Participants" at bounding box center [925, 39] width 100 height 35
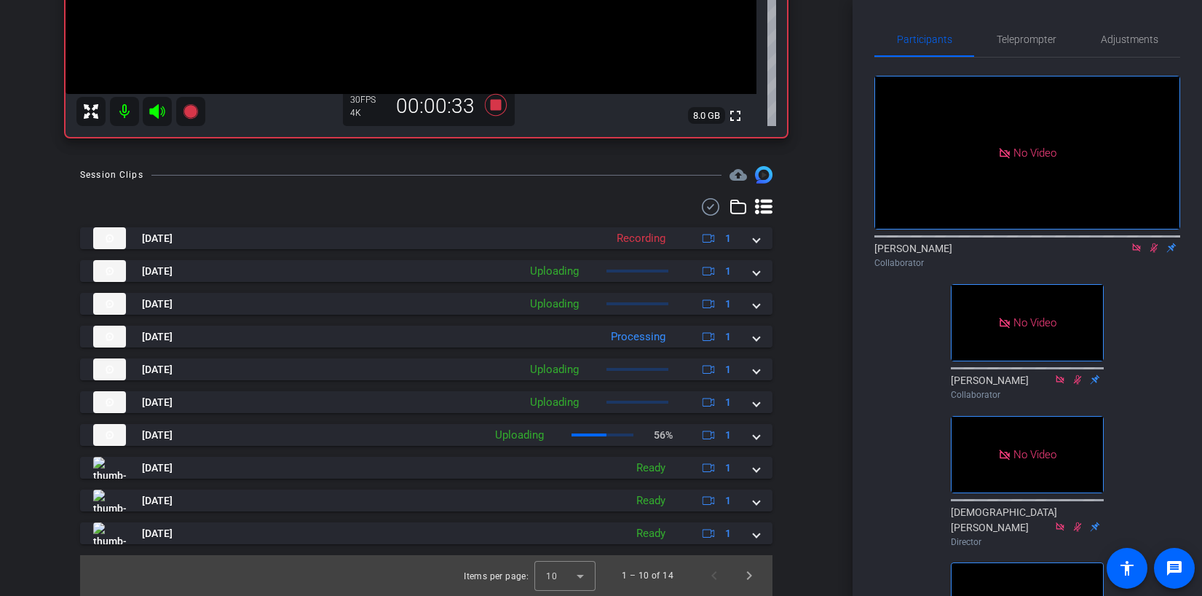
click at [1155, 243] on icon at bounding box center [1155, 247] width 8 height 9
click at [1136, 243] on icon at bounding box center [1137, 248] width 12 height 10
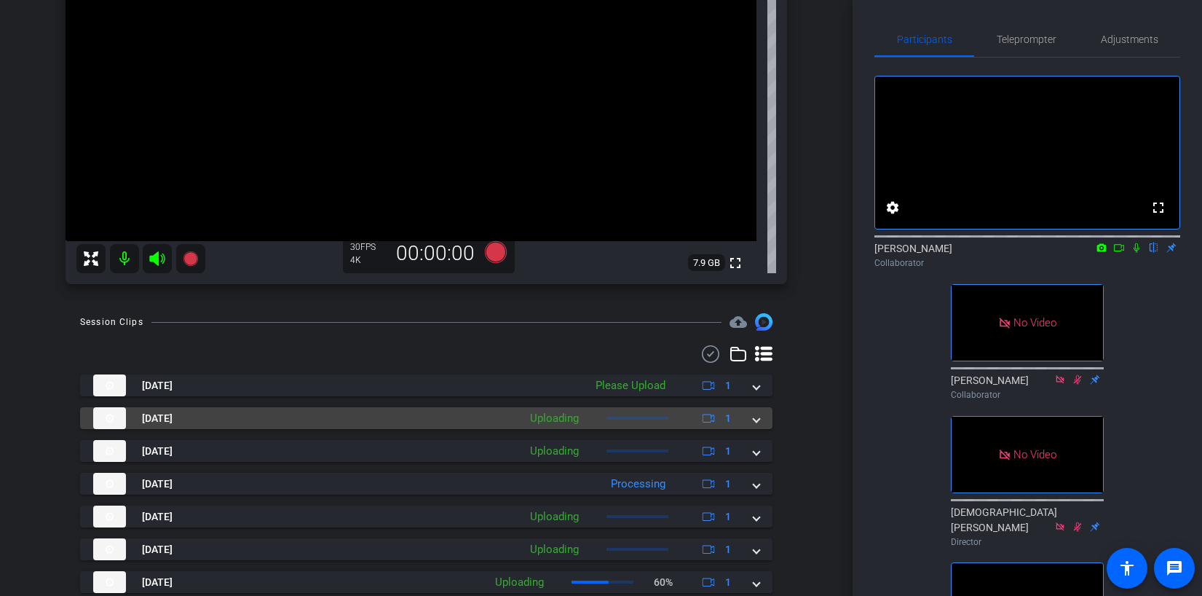
scroll to position [42, 0]
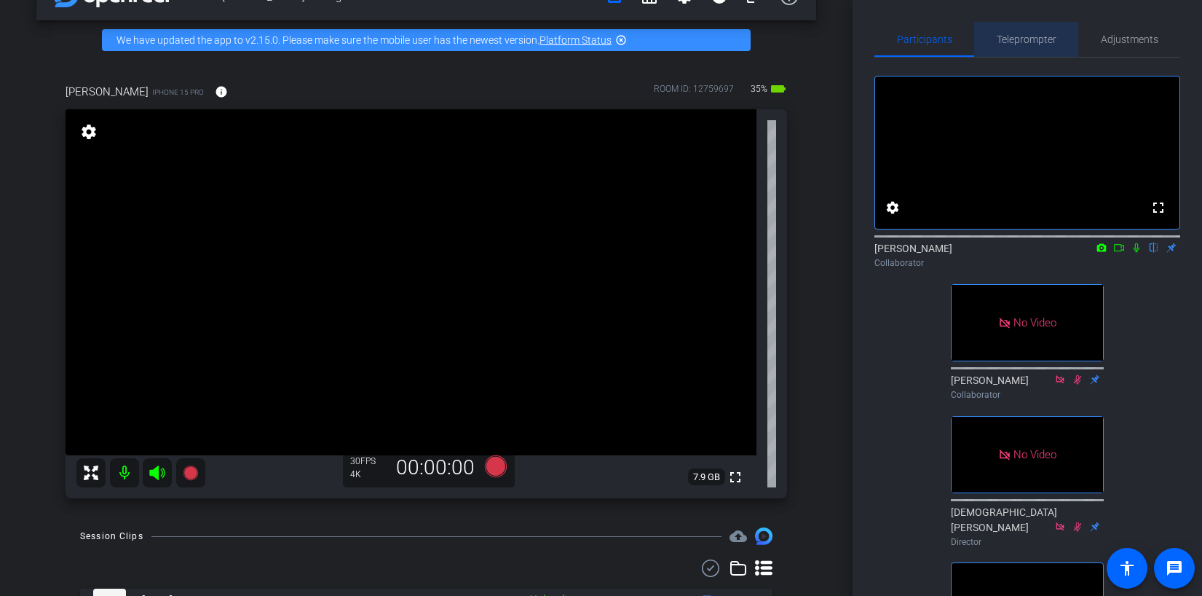
click at [1028, 29] on span "Teleprompter" at bounding box center [1027, 39] width 60 height 35
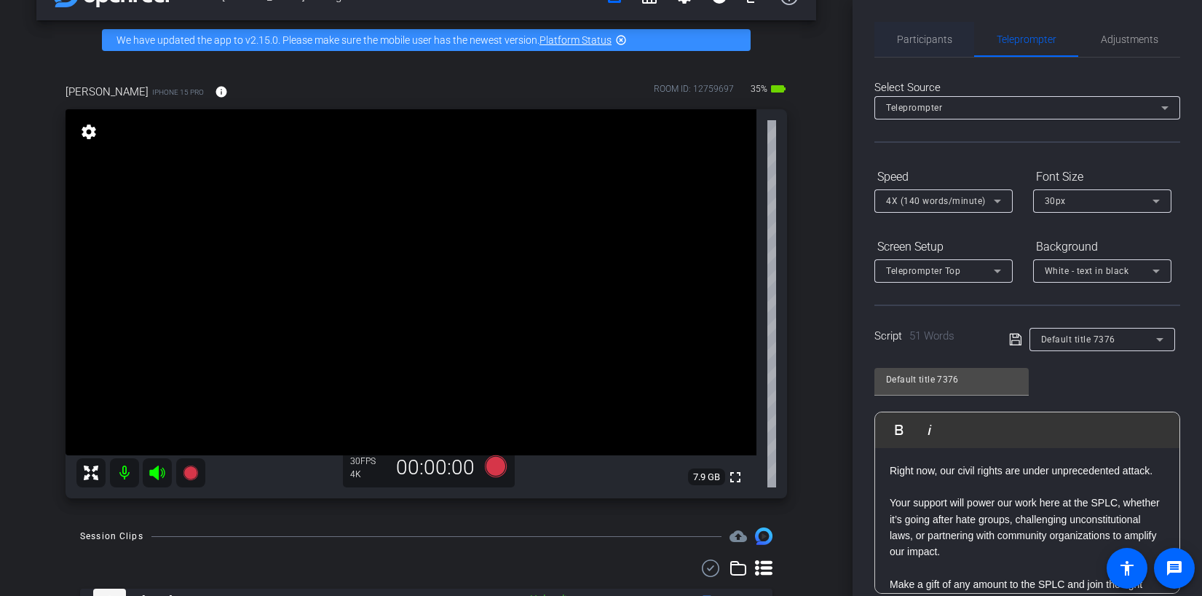
click at [955, 38] on div "Participants" at bounding box center [925, 39] width 100 height 35
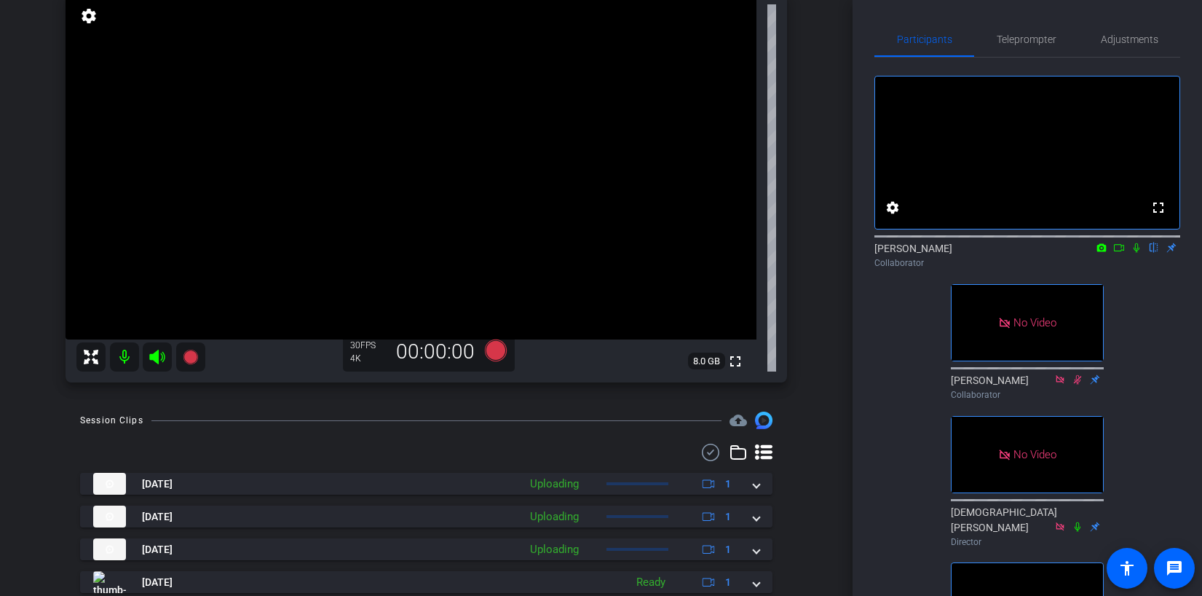
scroll to position [1, 0]
click at [1135, 251] on icon at bounding box center [1137, 246] width 6 height 9
click at [1116, 253] on mat-icon at bounding box center [1119, 246] width 17 height 13
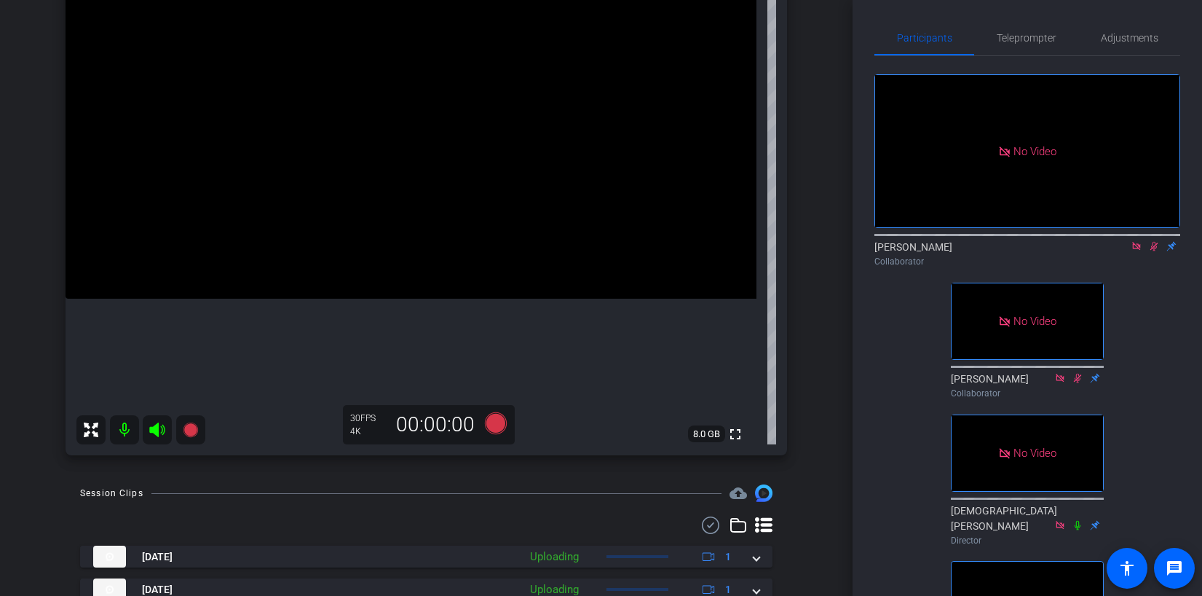
scroll to position [0, 0]
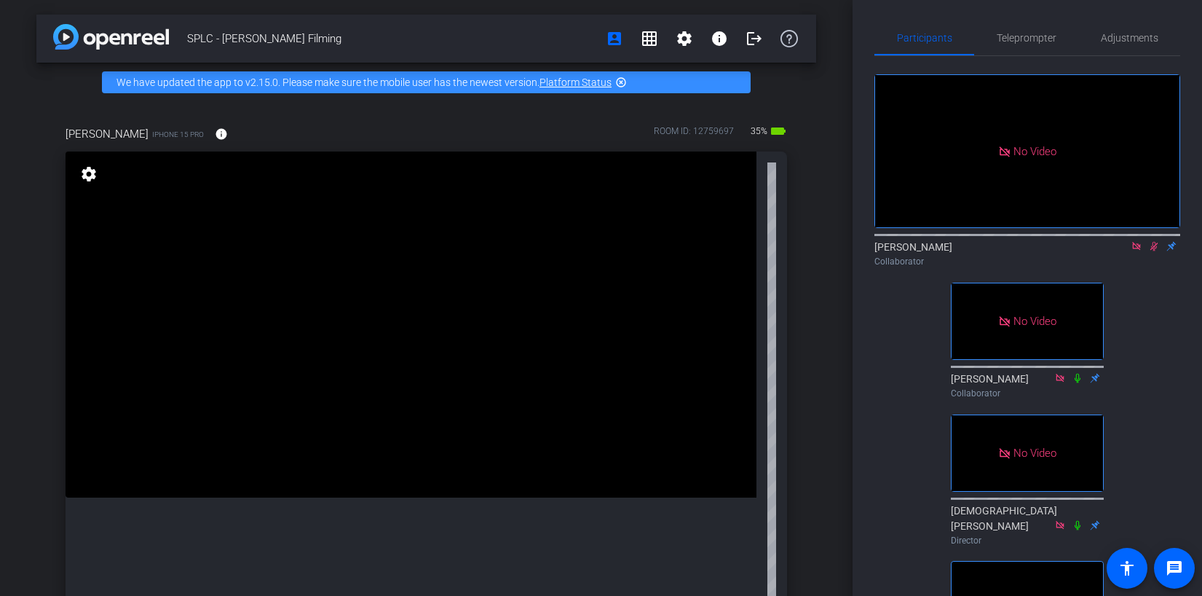
click at [1154, 251] on icon at bounding box center [1155, 246] width 8 height 9
click at [1140, 250] on icon at bounding box center [1136, 246] width 8 height 8
click at [1137, 251] on icon at bounding box center [1137, 246] width 12 height 10
click at [1122, 251] on icon at bounding box center [1120, 246] width 12 height 10
